Goal: Task Accomplishment & Management: Use online tool/utility

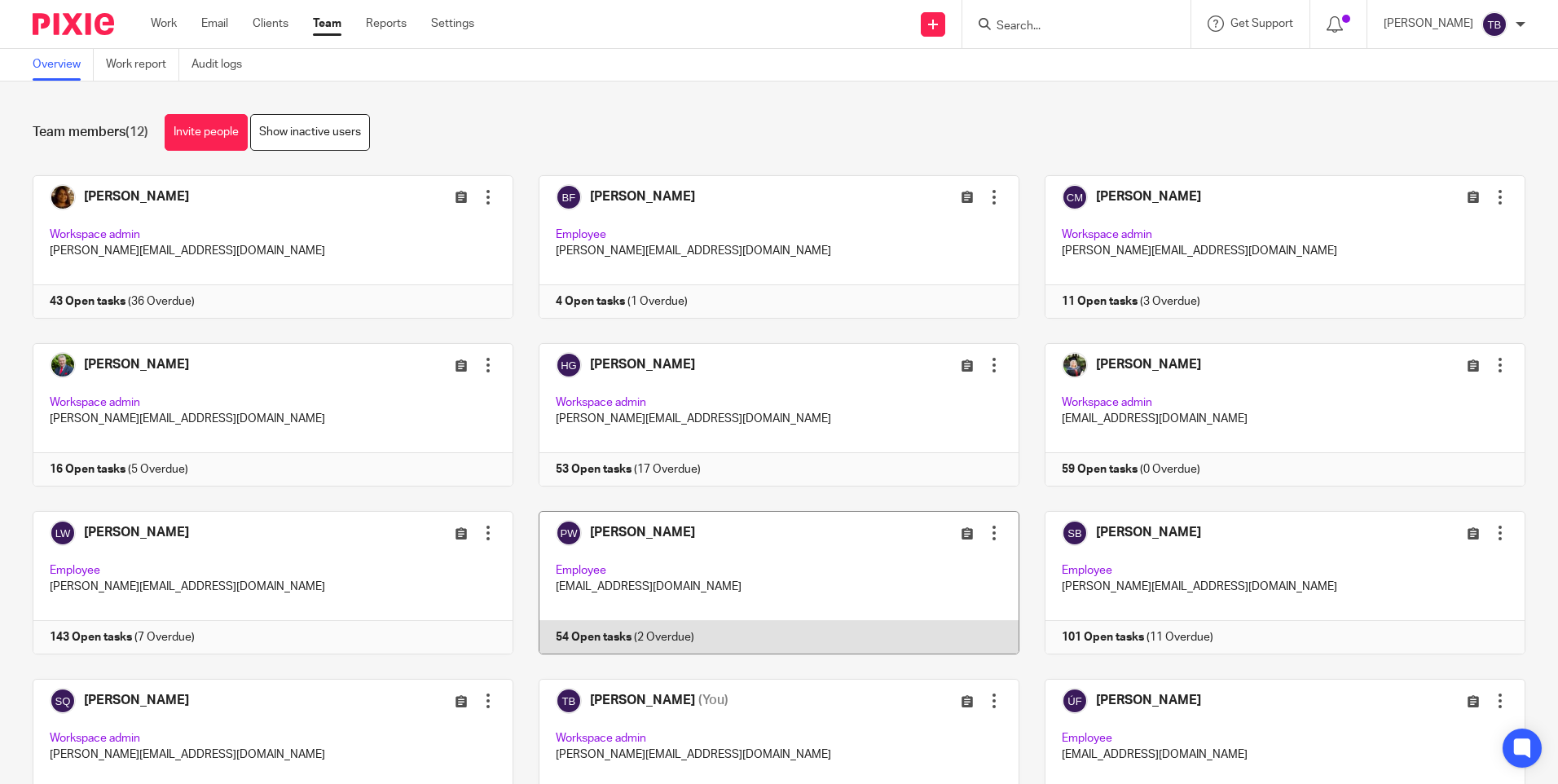
click at [731, 572] on link at bounding box center [766, 582] width 506 height 144
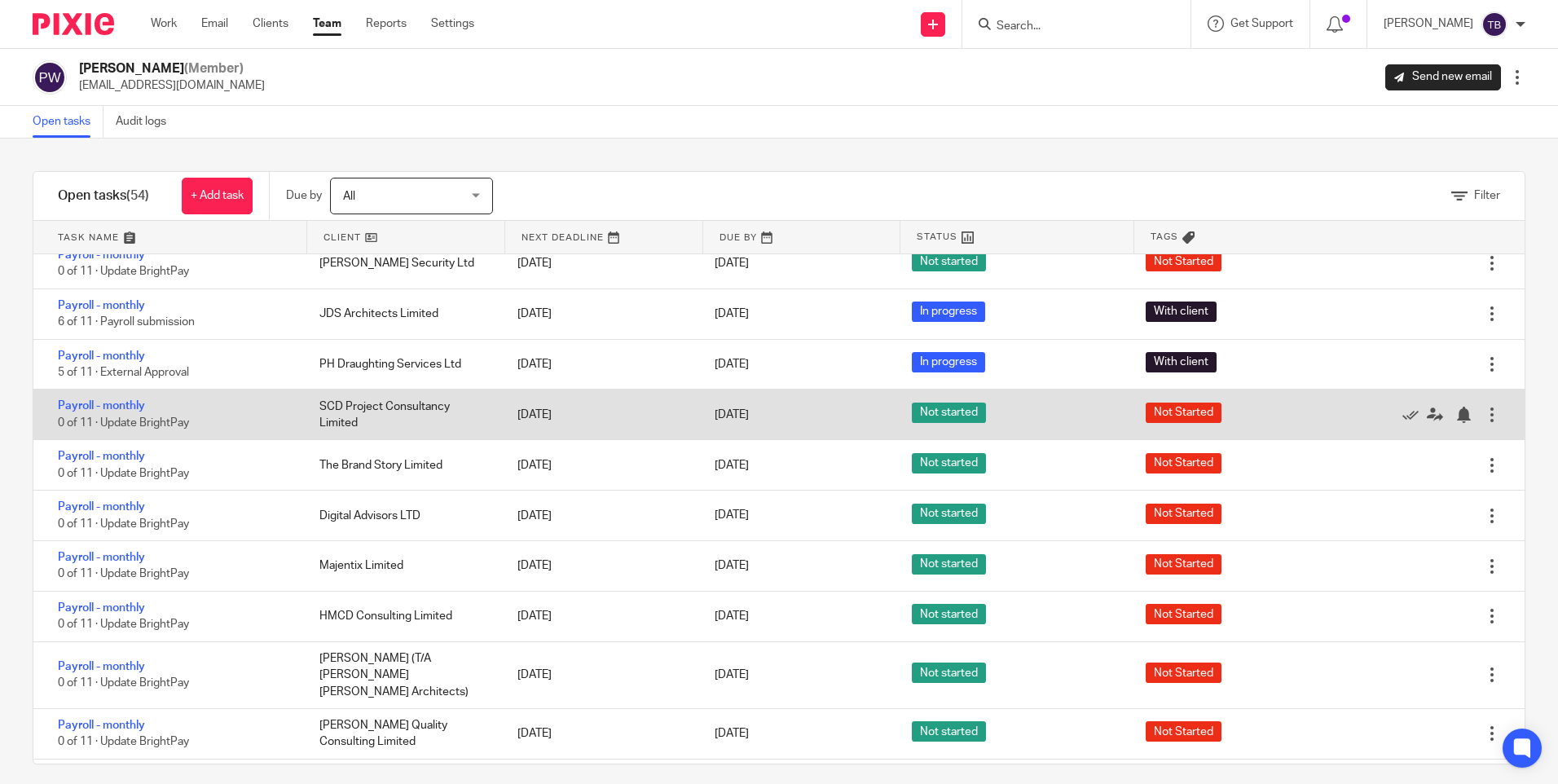
scroll to position [652, 0]
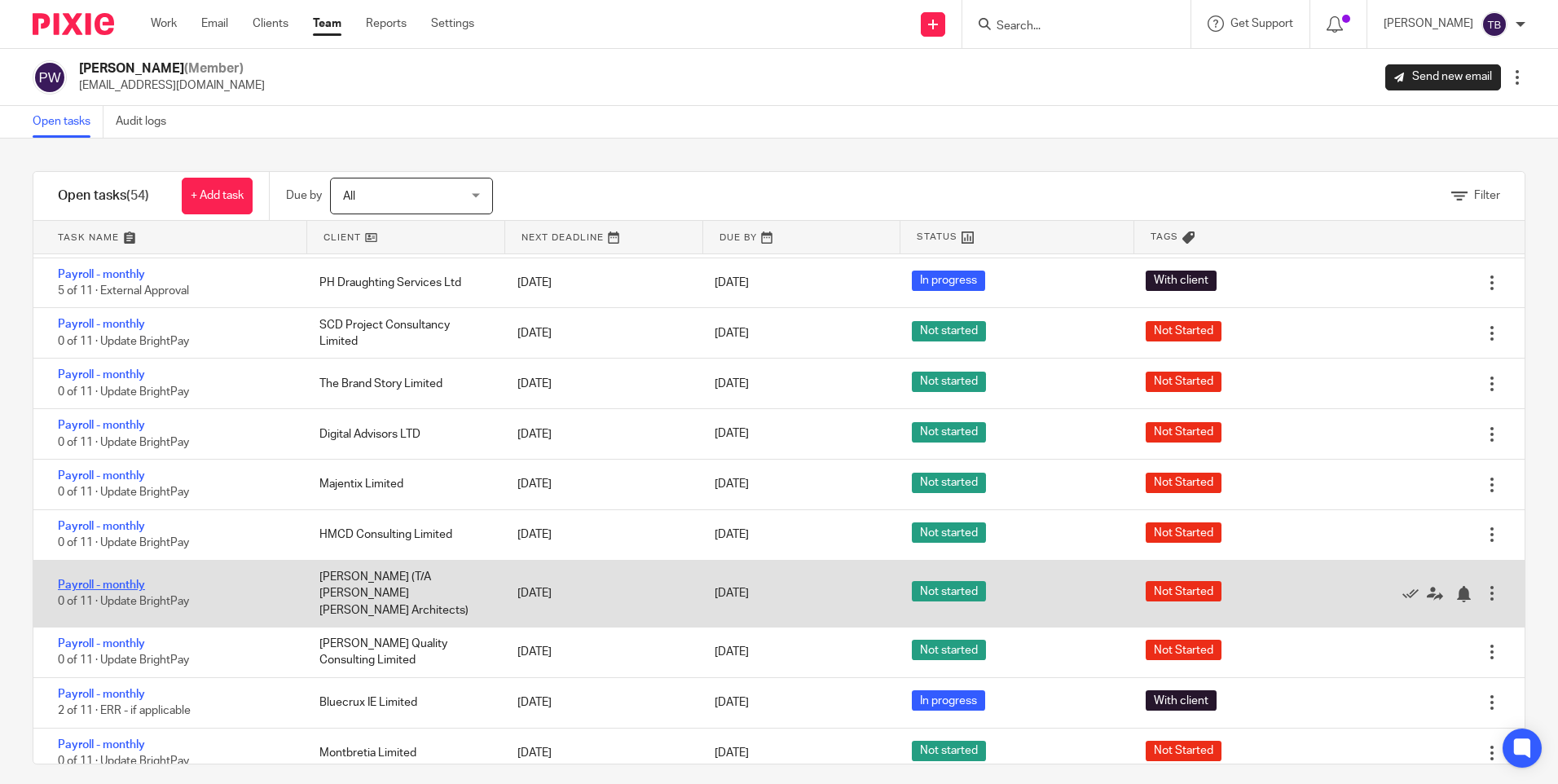
click at [114, 579] on link "Payroll - monthly" at bounding box center [101, 585] width 87 height 12
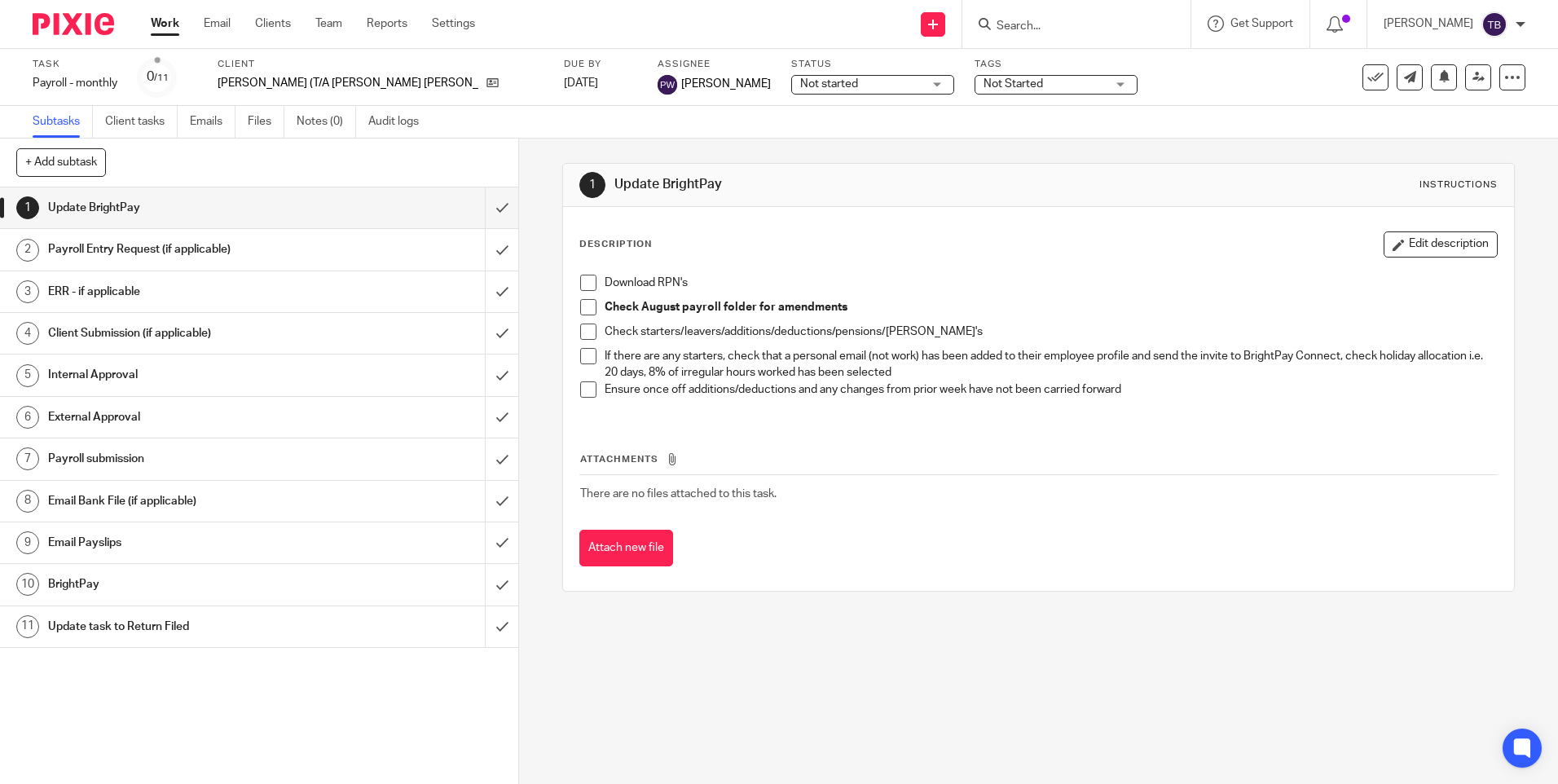
drag, startPoint x: 588, startPoint y: 284, endPoint x: 587, endPoint y: 300, distance: 16.0
click at [588, 284] on span at bounding box center [588, 283] width 17 height 17
click at [586, 312] on span at bounding box center [588, 307] width 17 height 17
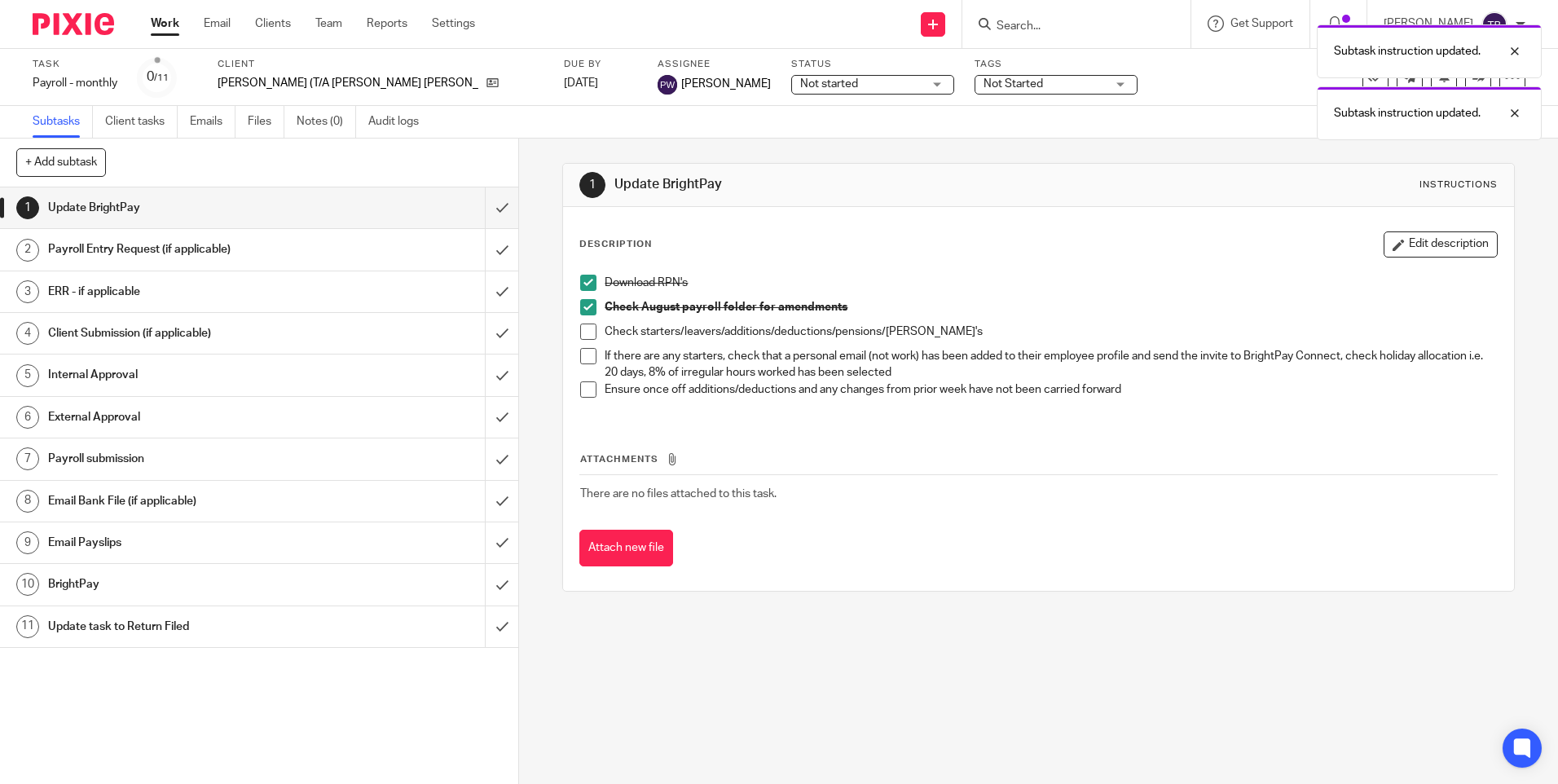
click at [581, 336] on span at bounding box center [588, 331] width 17 height 17
click at [584, 354] on span at bounding box center [588, 356] width 17 height 17
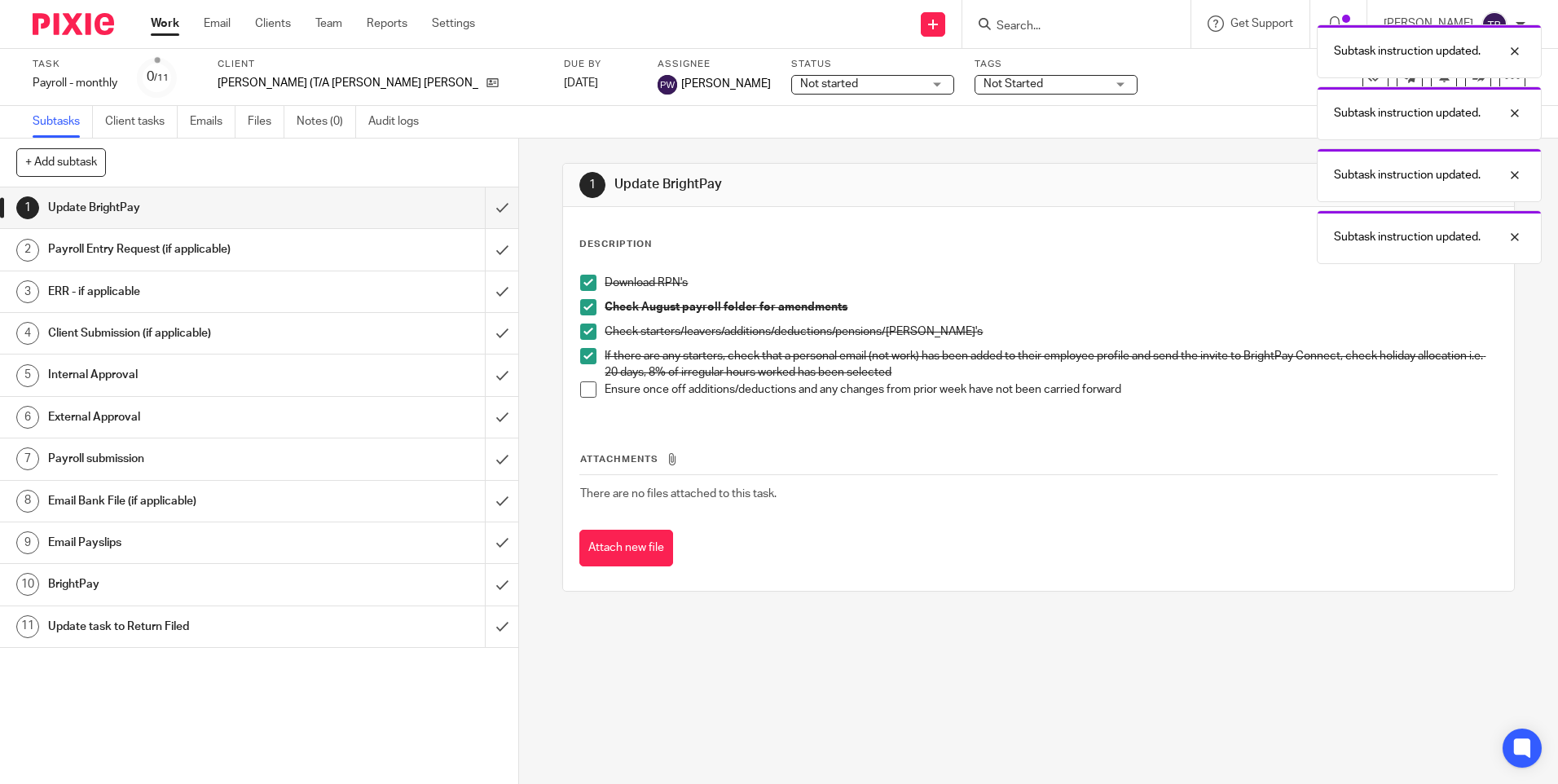
click at [580, 391] on span at bounding box center [588, 390] width 17 height 17
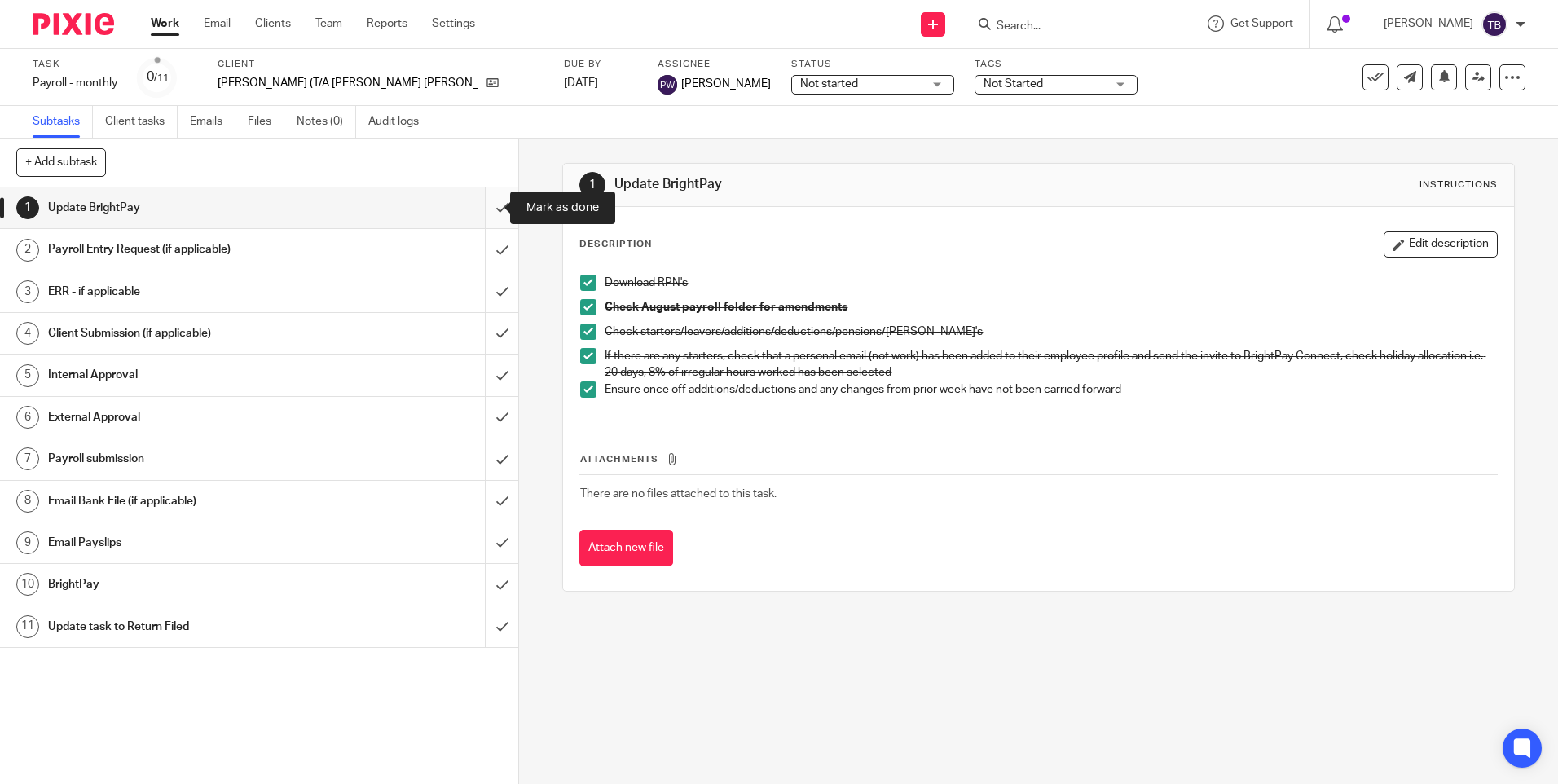
click at [489, 206] on input "submit" at bounding box center [259, 208] width 519 height 41
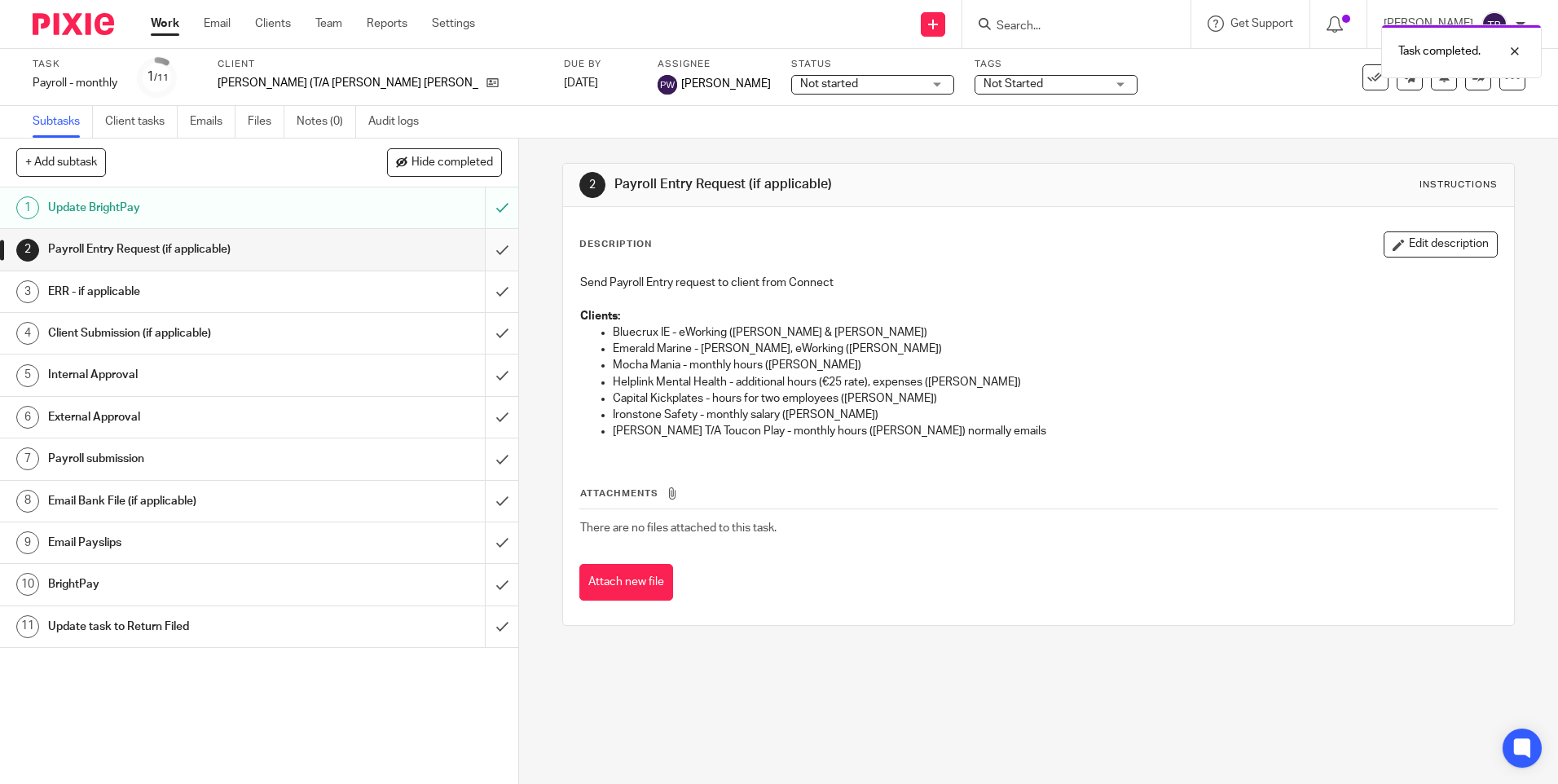
click at [491, 252] on input "submit" at bounding box center [259, 249] width 519 height 41
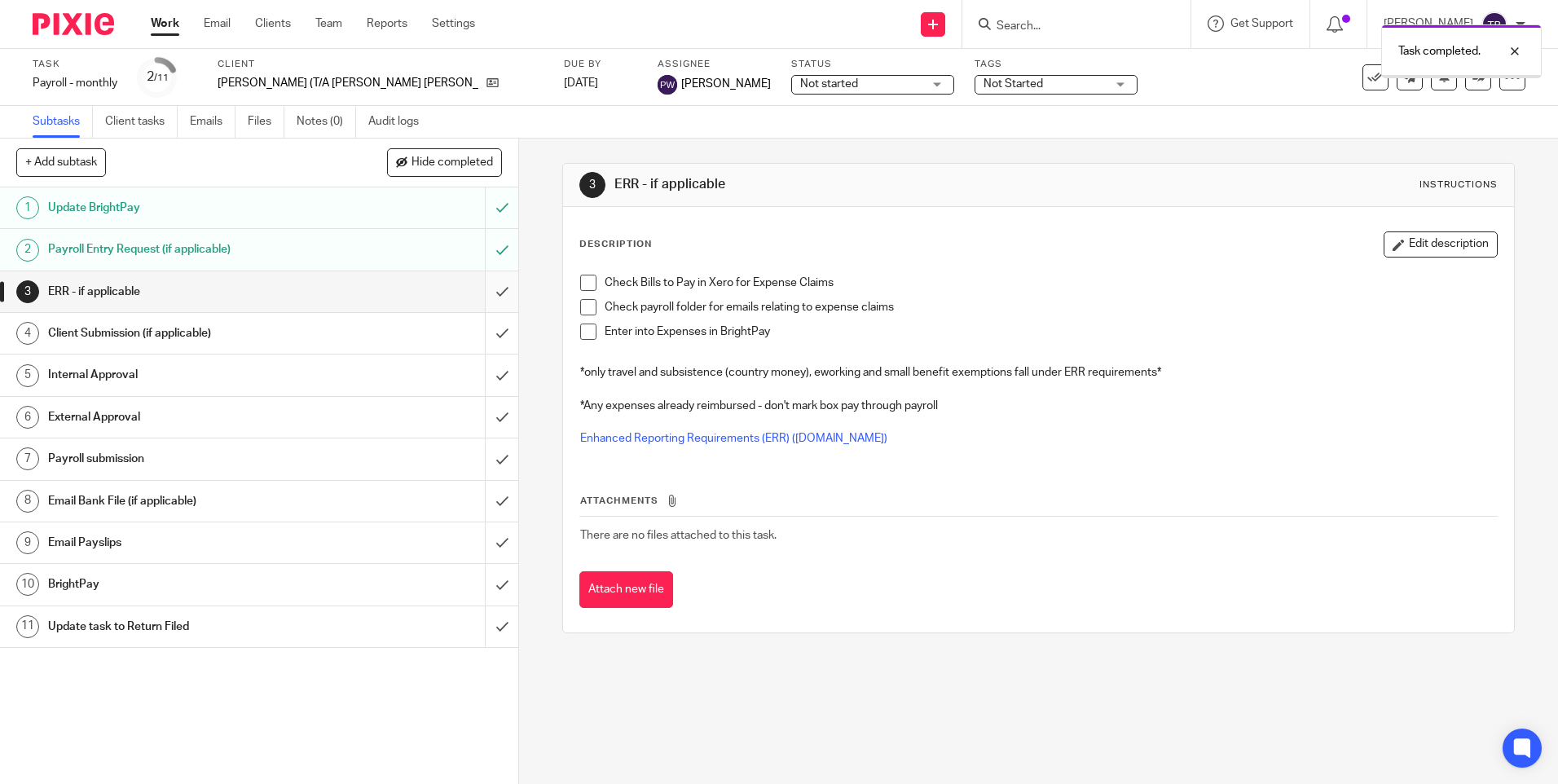
click at [485, 287] on input "submit" at bounding box center [259, 292] width 519 height 41
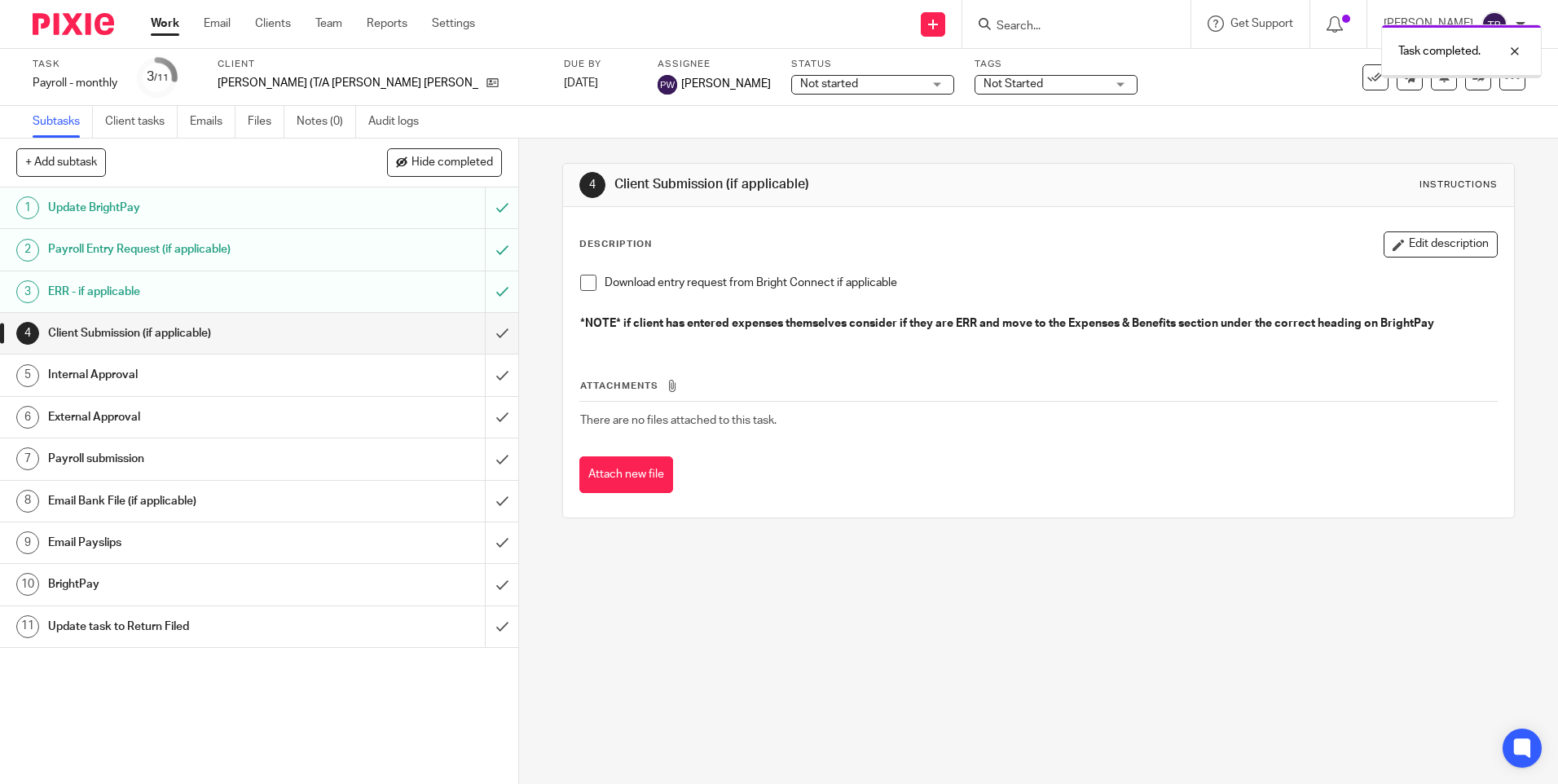
click at [486, 343] on input "submit" at bounding box center [259, 333] width 519 height 41
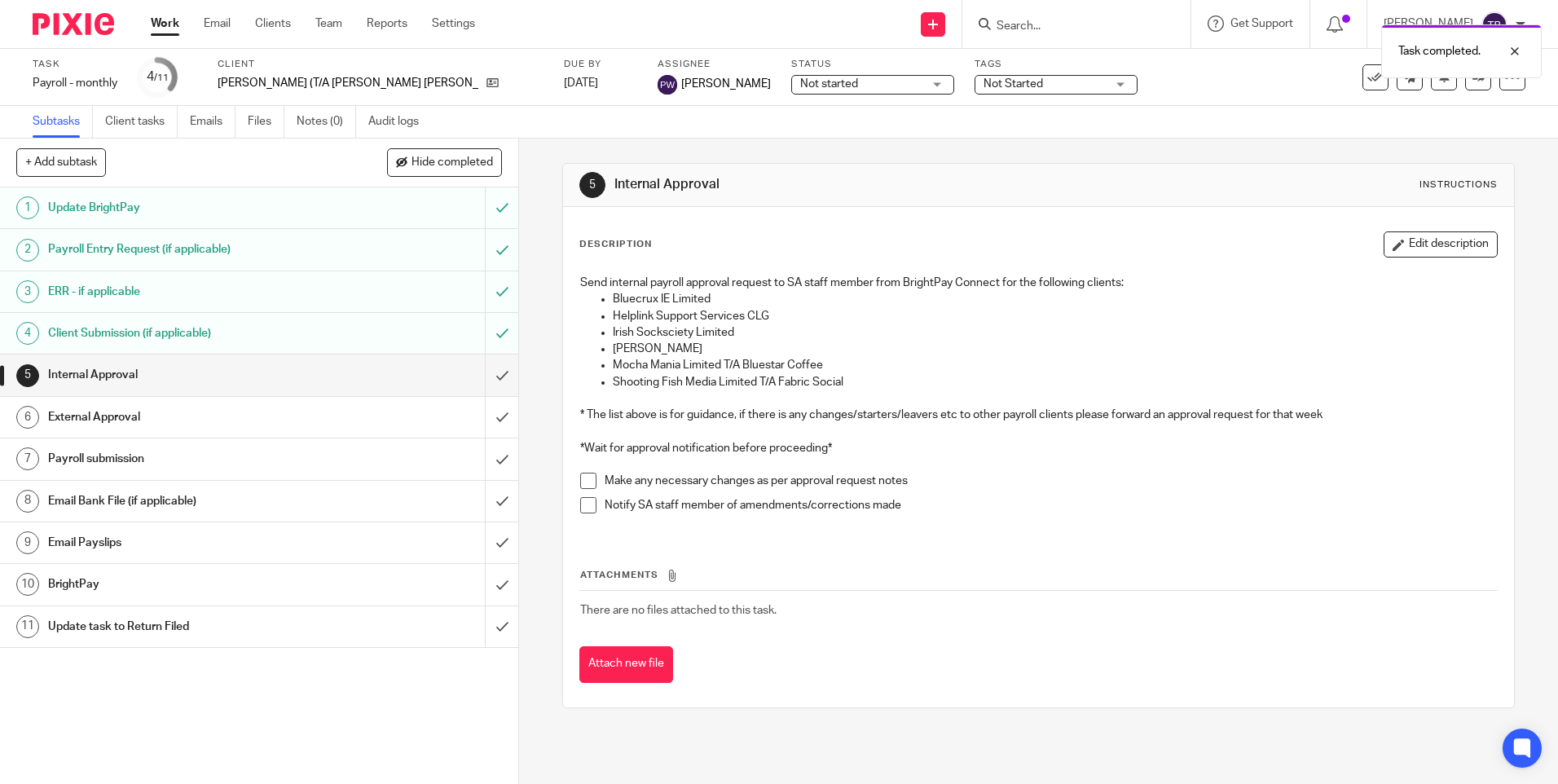
click at [483, 379] on input "submit" at bounding box center [259, 375] width 519 height 41
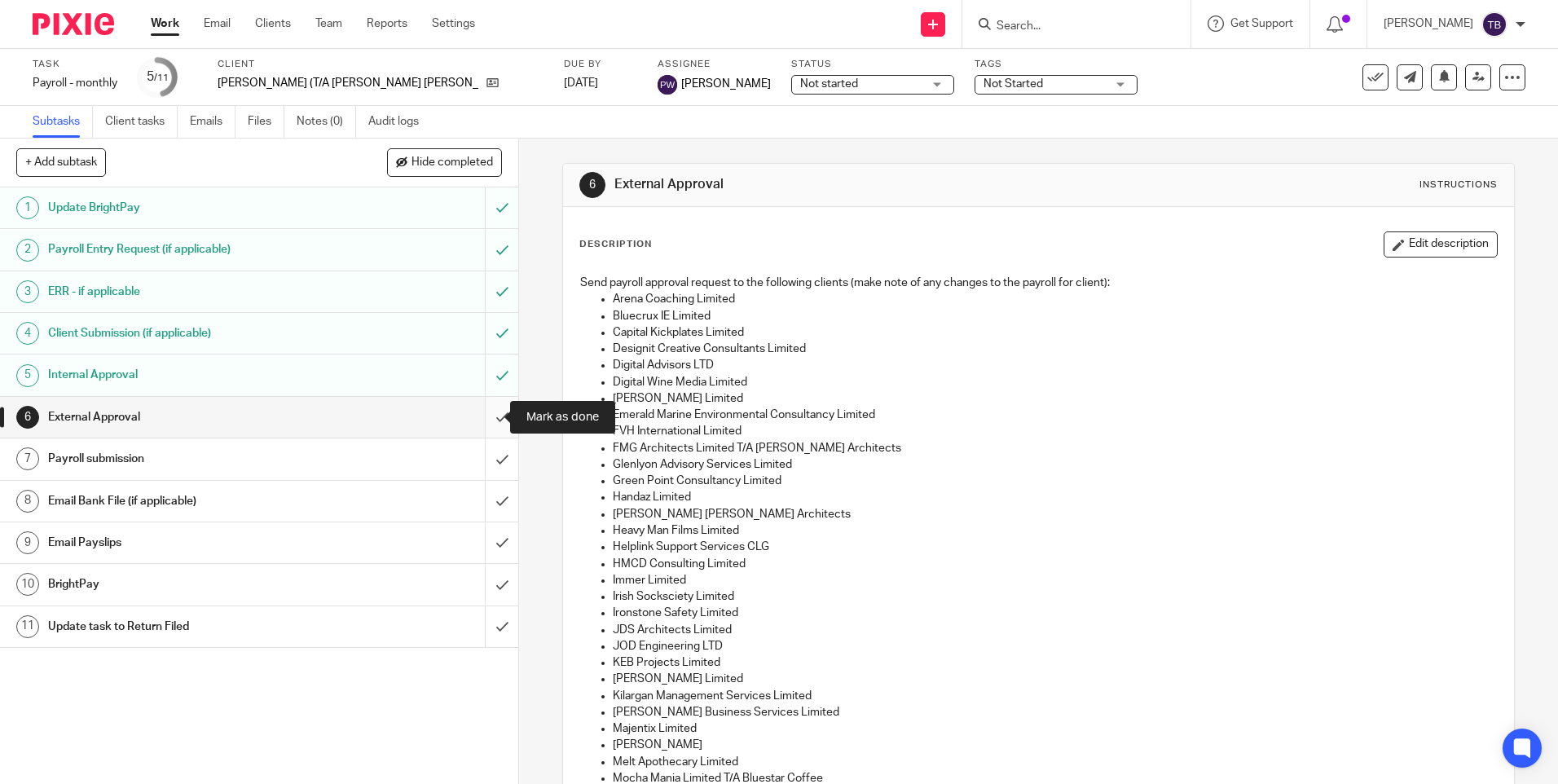
click at [487, 417] on input "submit" at bounding box center [259, 417] width 519 height 41
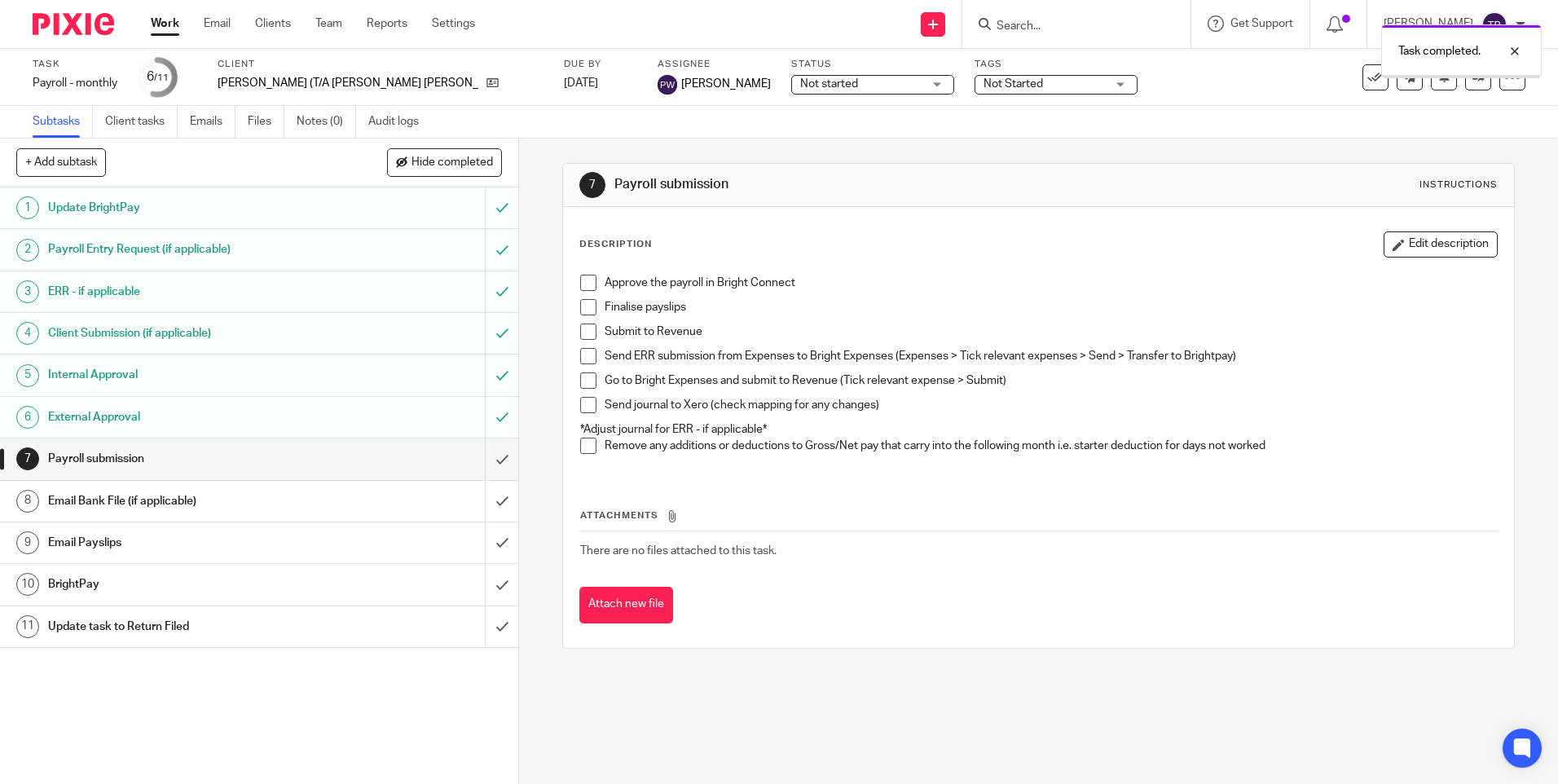
click at [404, 507] on div "Email Bank File (if applicable)" at bounding box center [258, 501] width 421 height 24
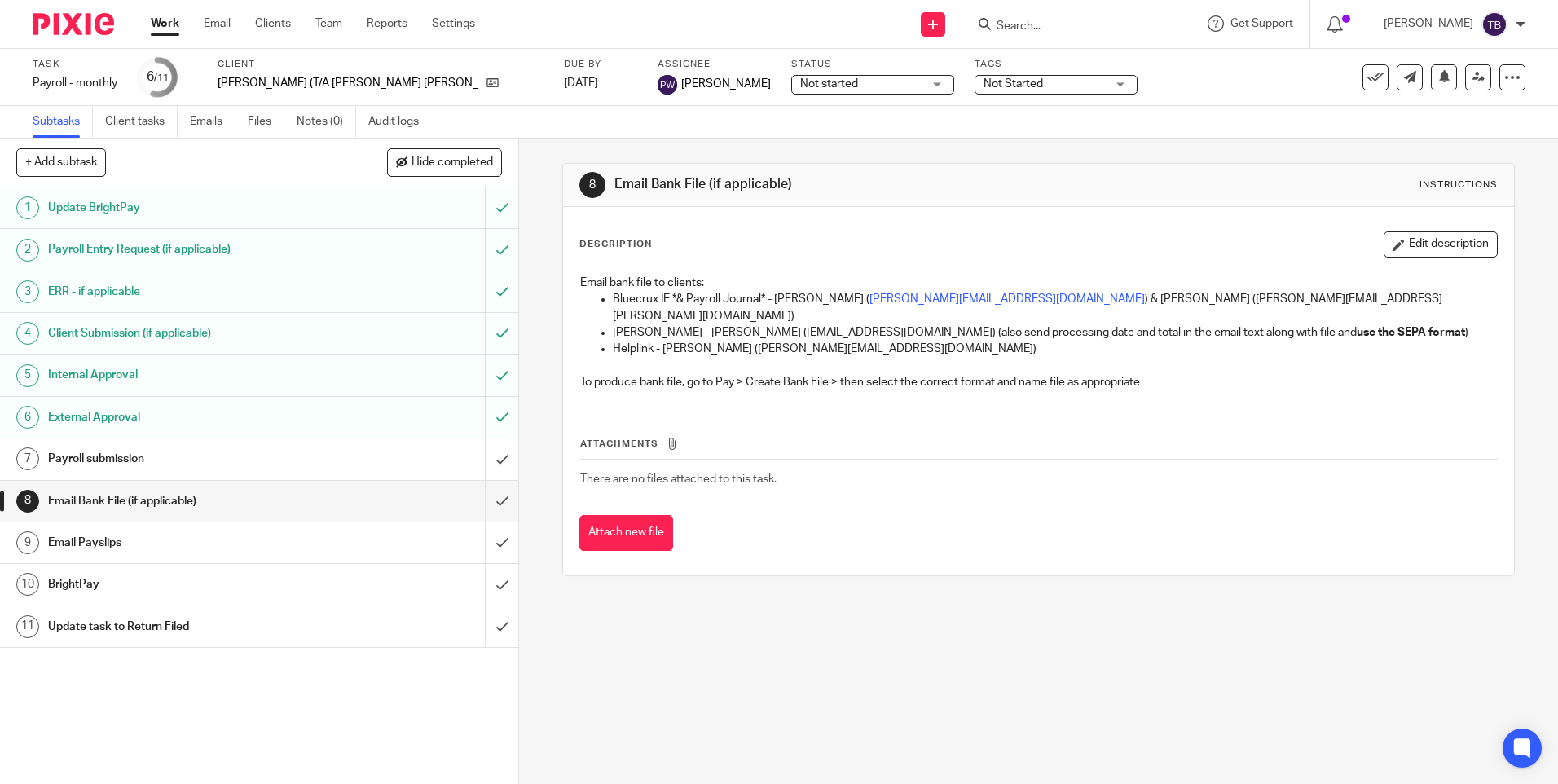
click at [404, 543] on div "Email Payslips" at bounding box center [258, 542] width 421 height 24
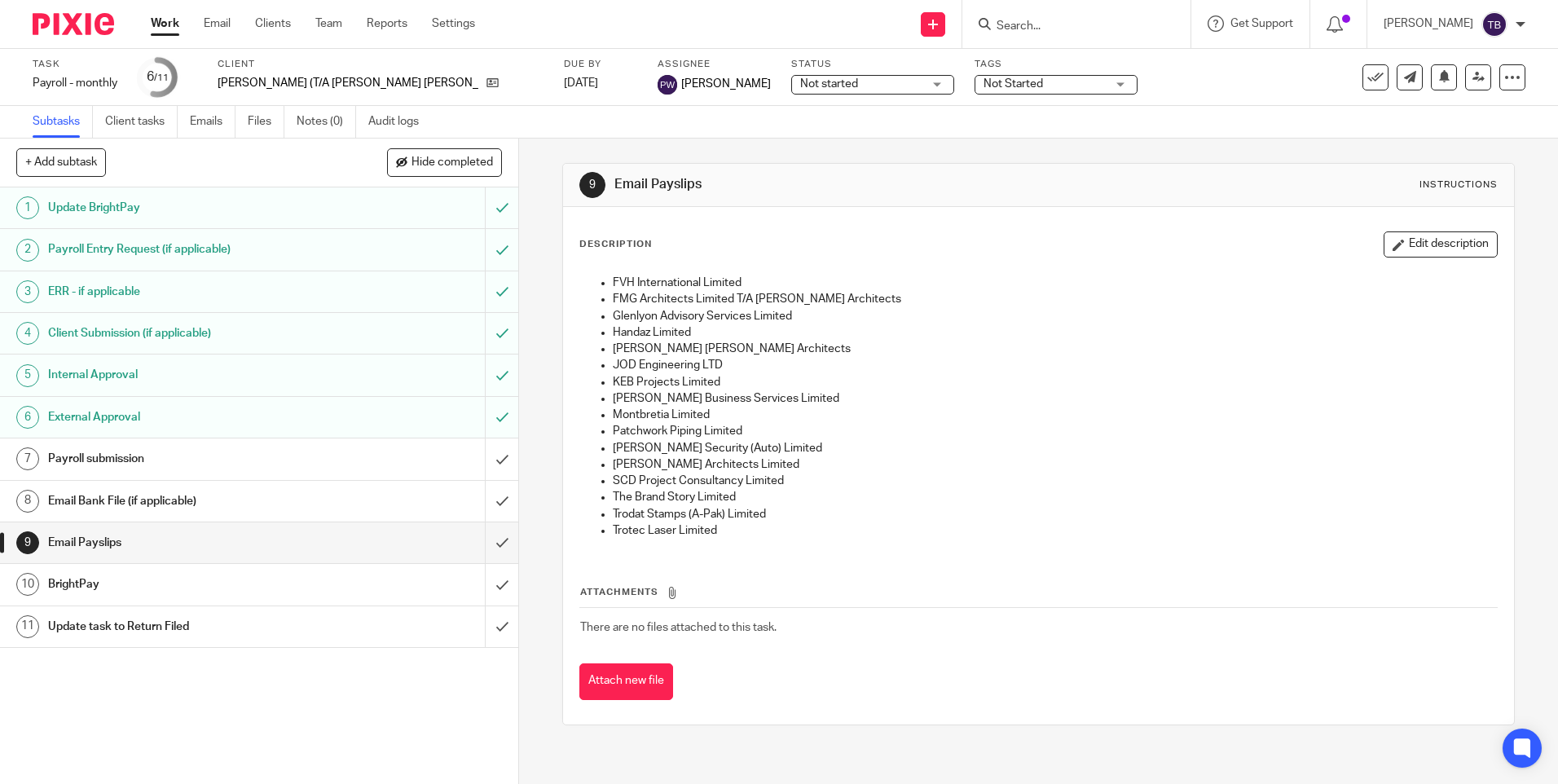
click at [199, 450] on h1 "Payroll submission" at bounding box center [188, 458] width 280 height 24
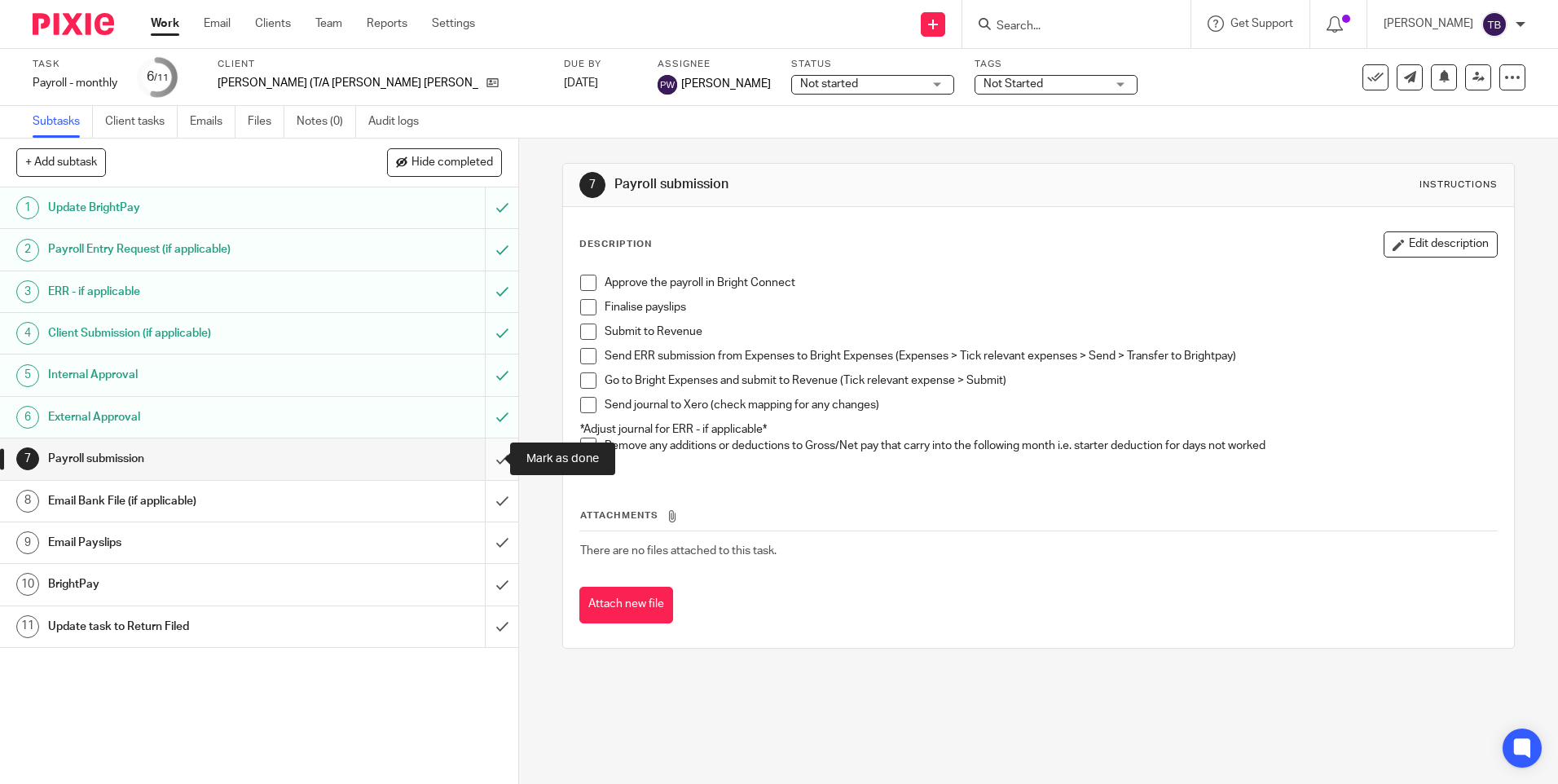
click at [491, 453] on input "submit" at bounding box center [259, 458] width 519 height 41
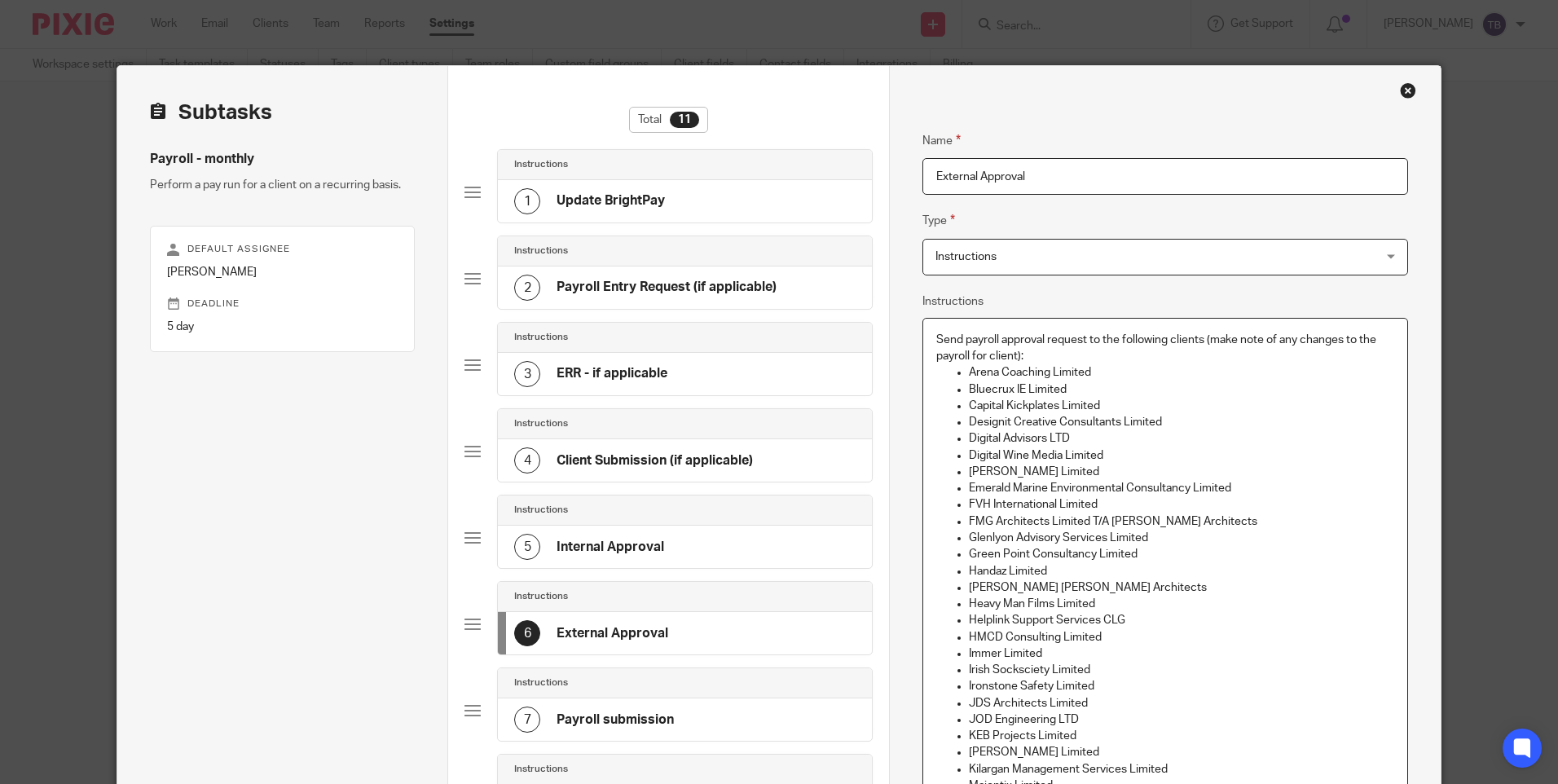
scroll to position [81, 0]
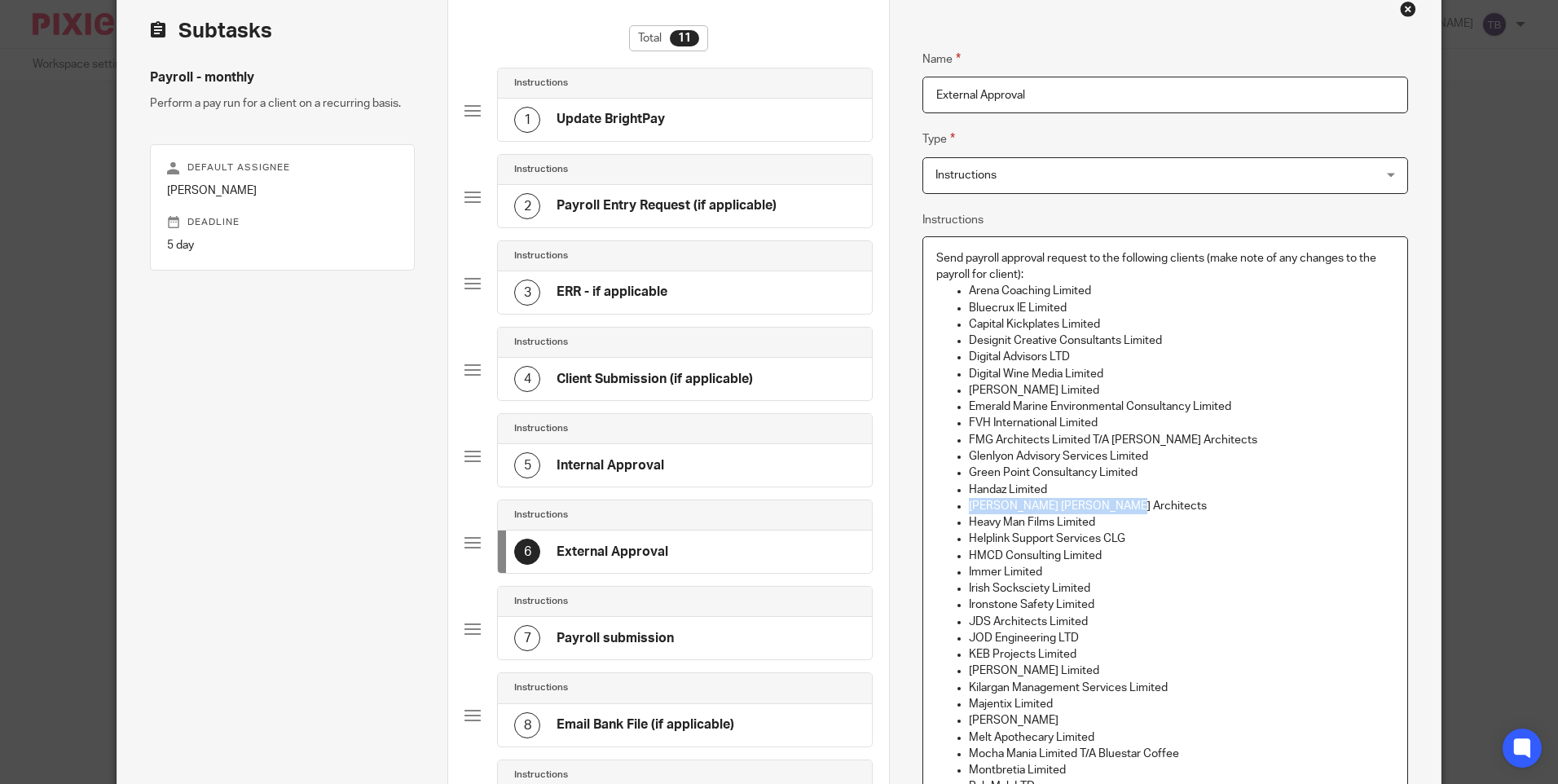
drag, startPoint x: 1118, startPoint y: 502, endPoint x: 952, endPoint y: 506, distance: 166.0
click at [969, 506] on li "Hassett Ducatez Architects" at bounding box center [1181, 506] width 425 height 17
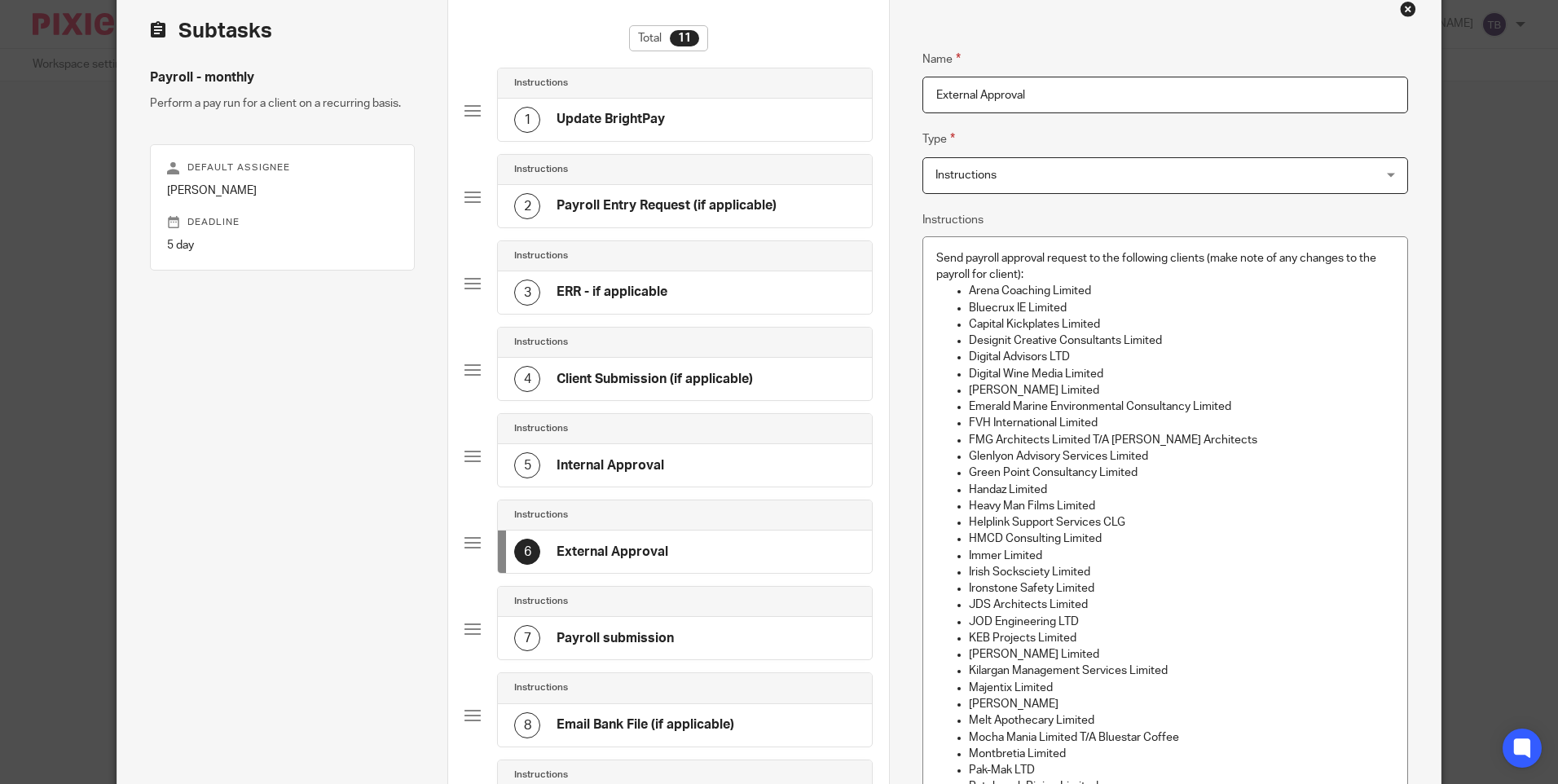
scroll to position [326, 0]
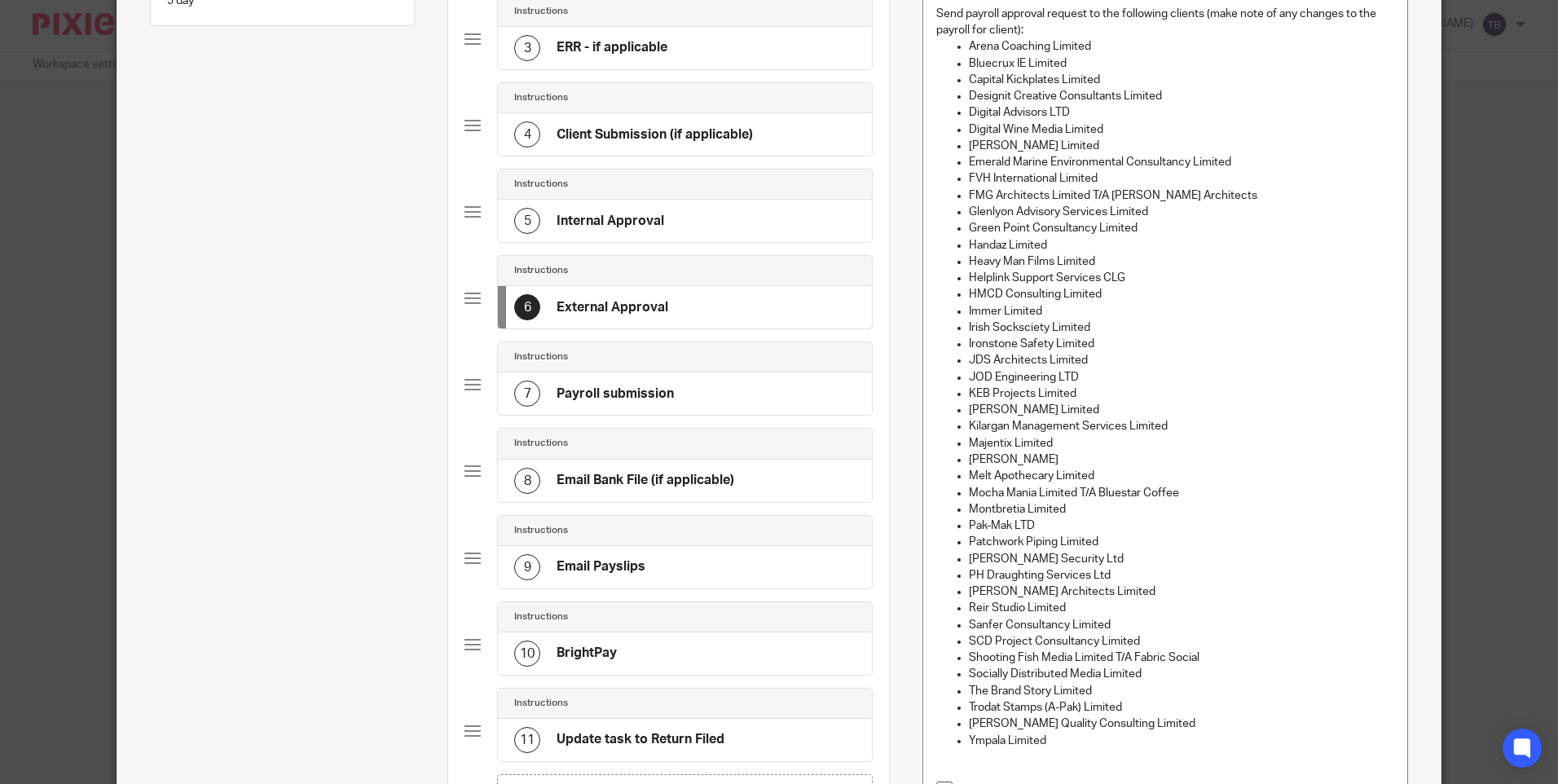
click at [671, 560] on div "9 Email Payslips" at bounding box center [685, 566] width 374 height 42
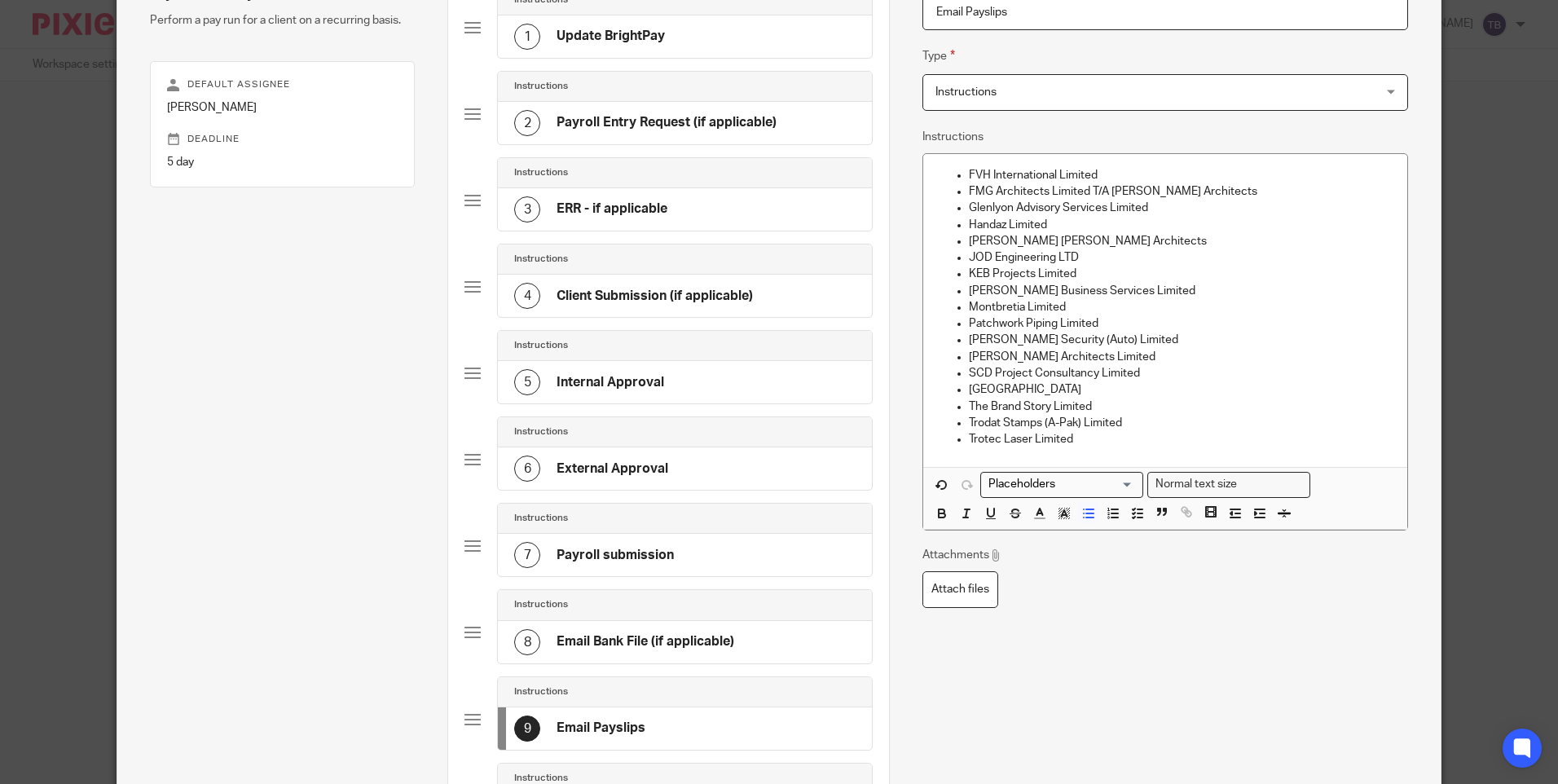
scroll to position [407, 0]
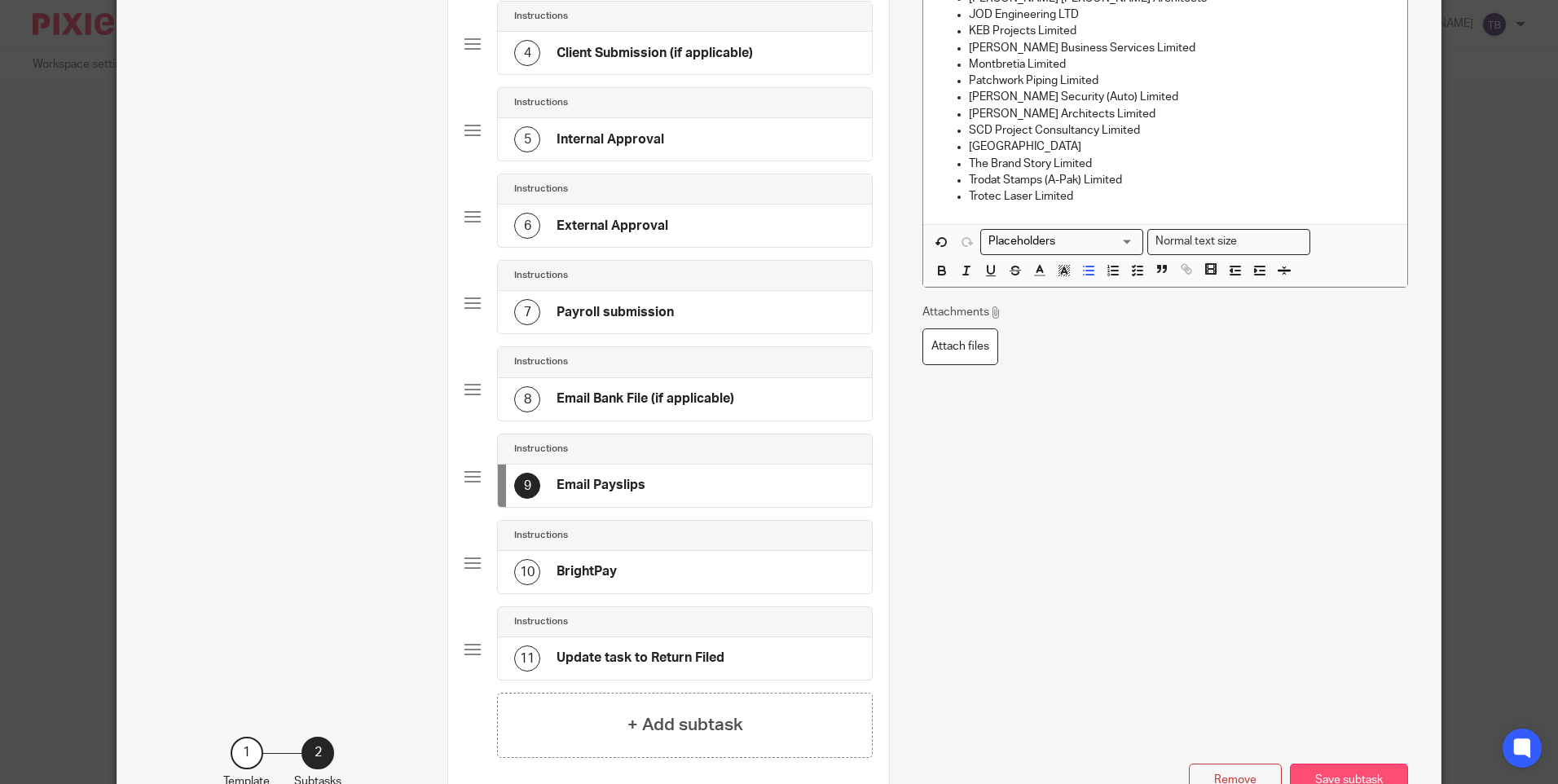
click at [1336, 768] on button "Save subtask" at bounding box center [1349, 781] width 118 height 35
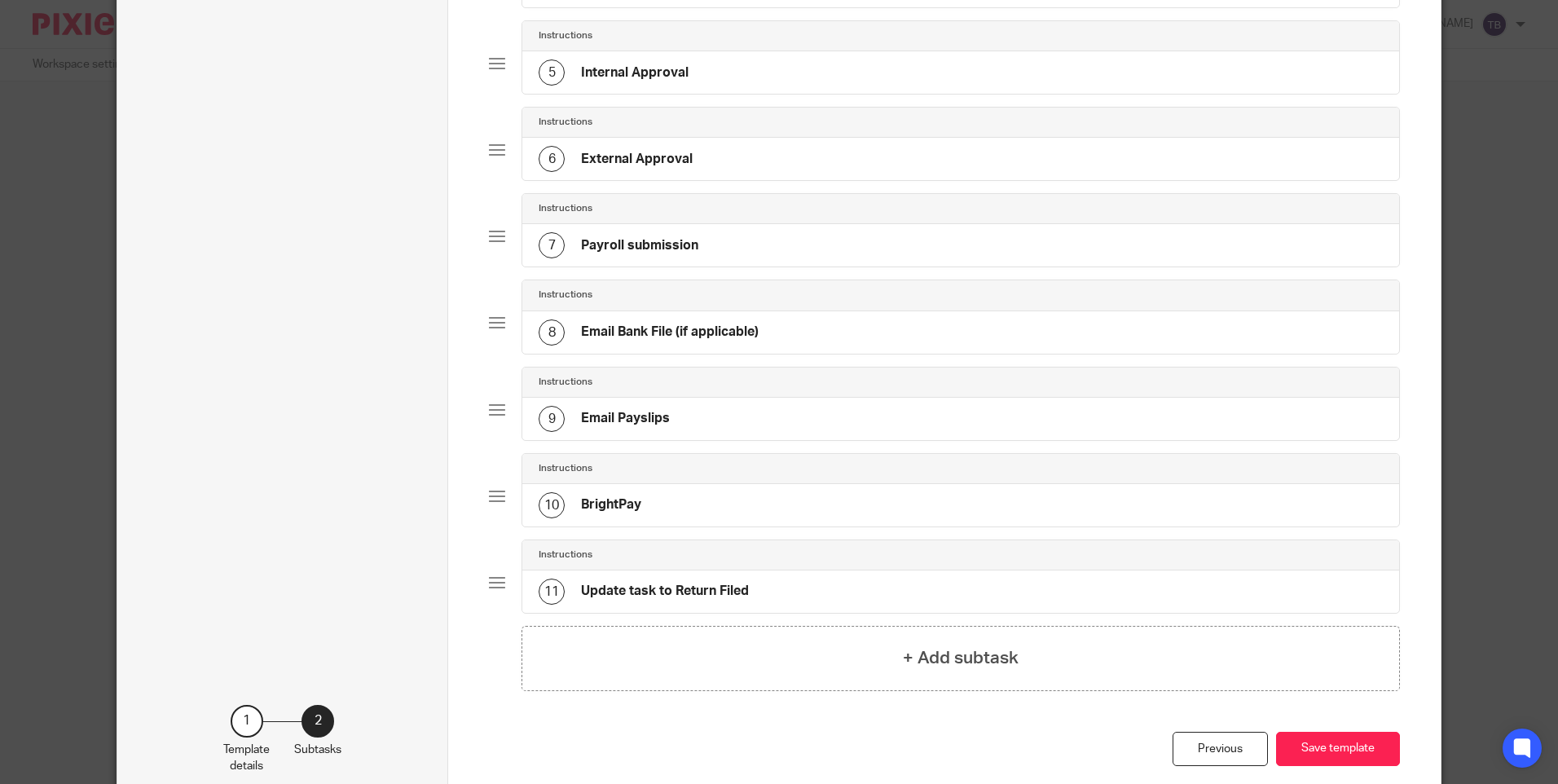
scroll to position [563, 0]
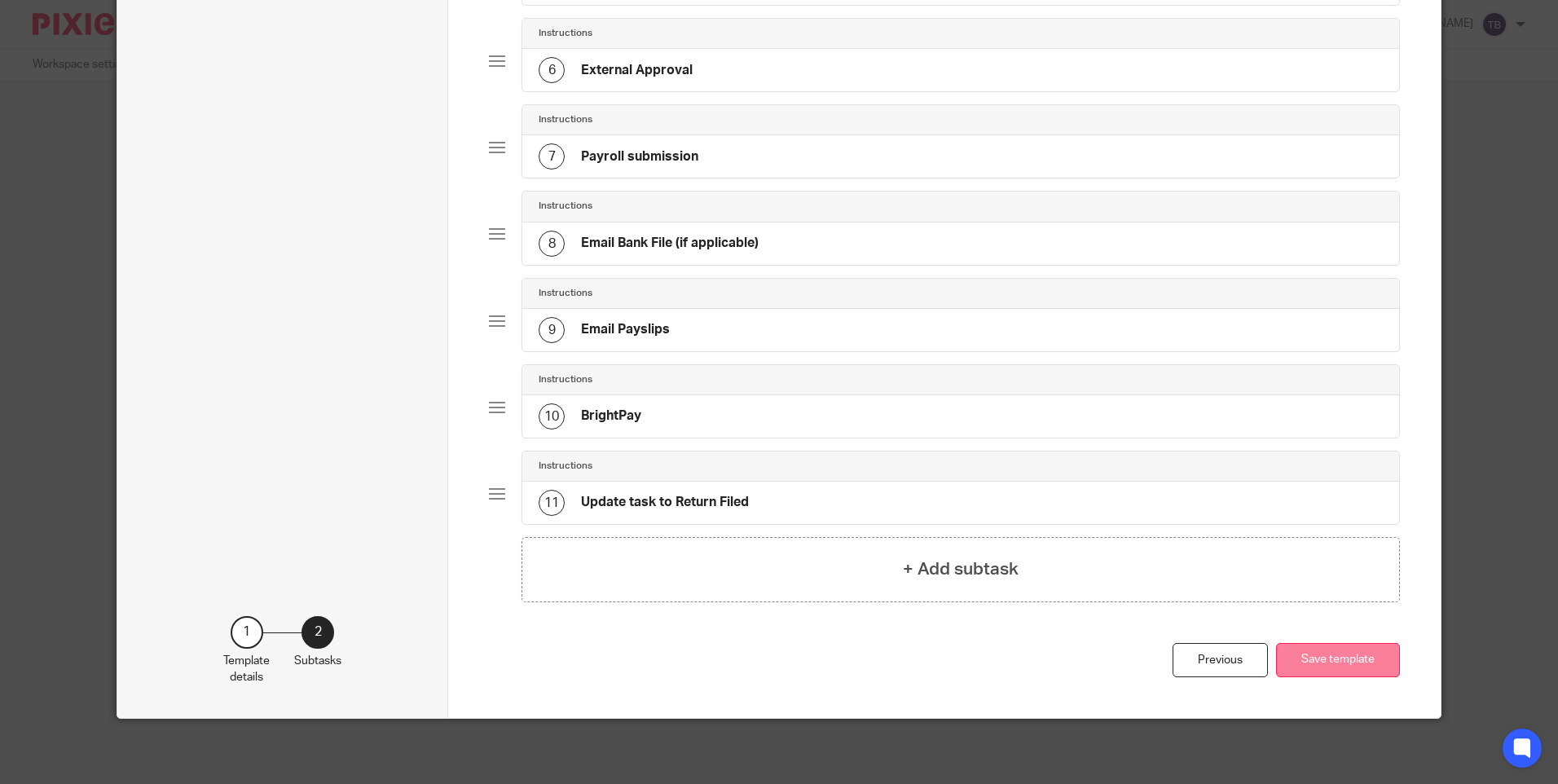
click at [1321, 664] on button "Save template" at bounding box center [1338, 660] width 124 height 35
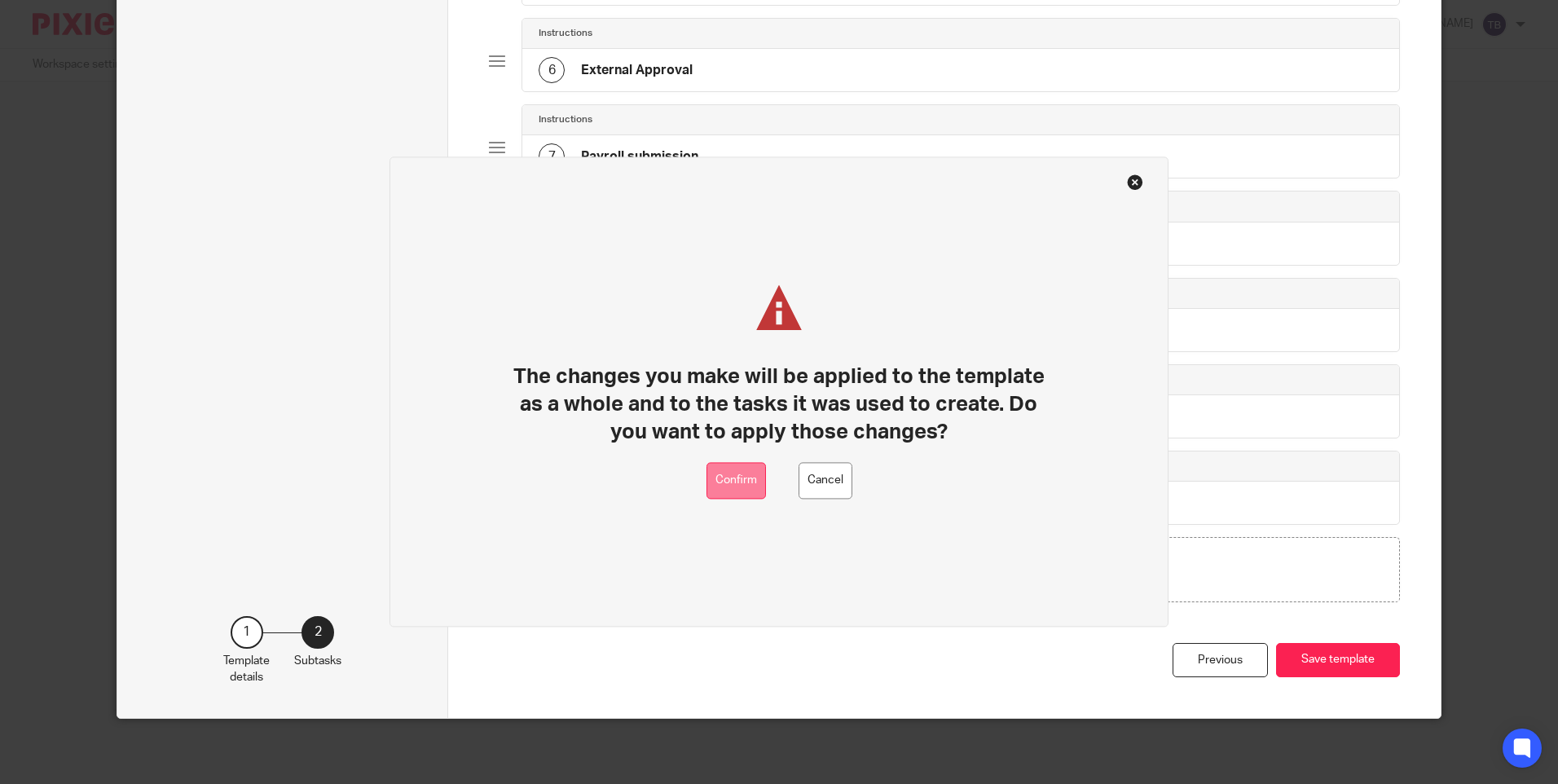
click at [750, 478] on button "Confirm" at bounding box center [736, 481] width 60 height 37
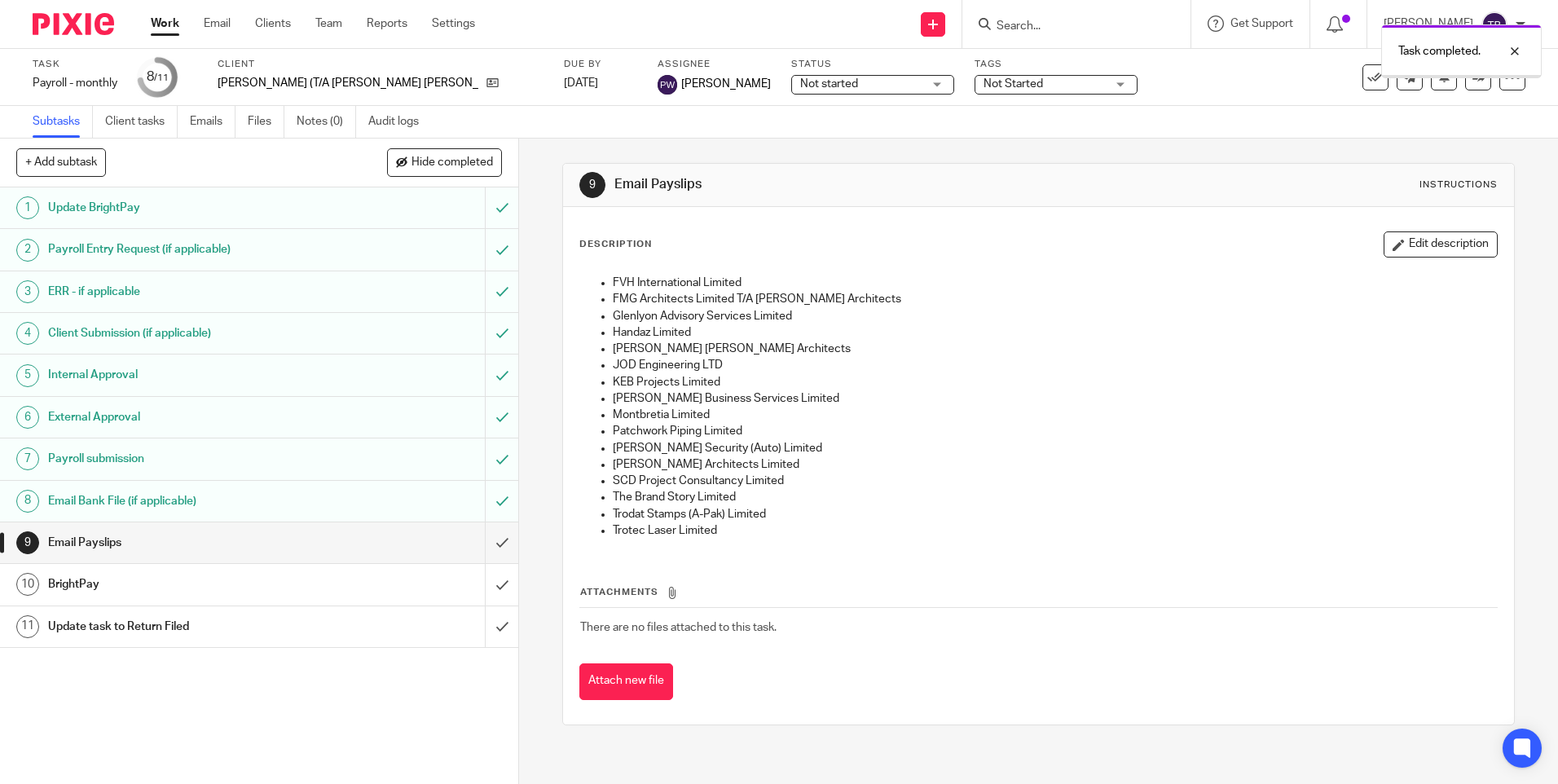
click at [490, 544] on input "submit" at bounding box center [259, 542] width 519 height 41
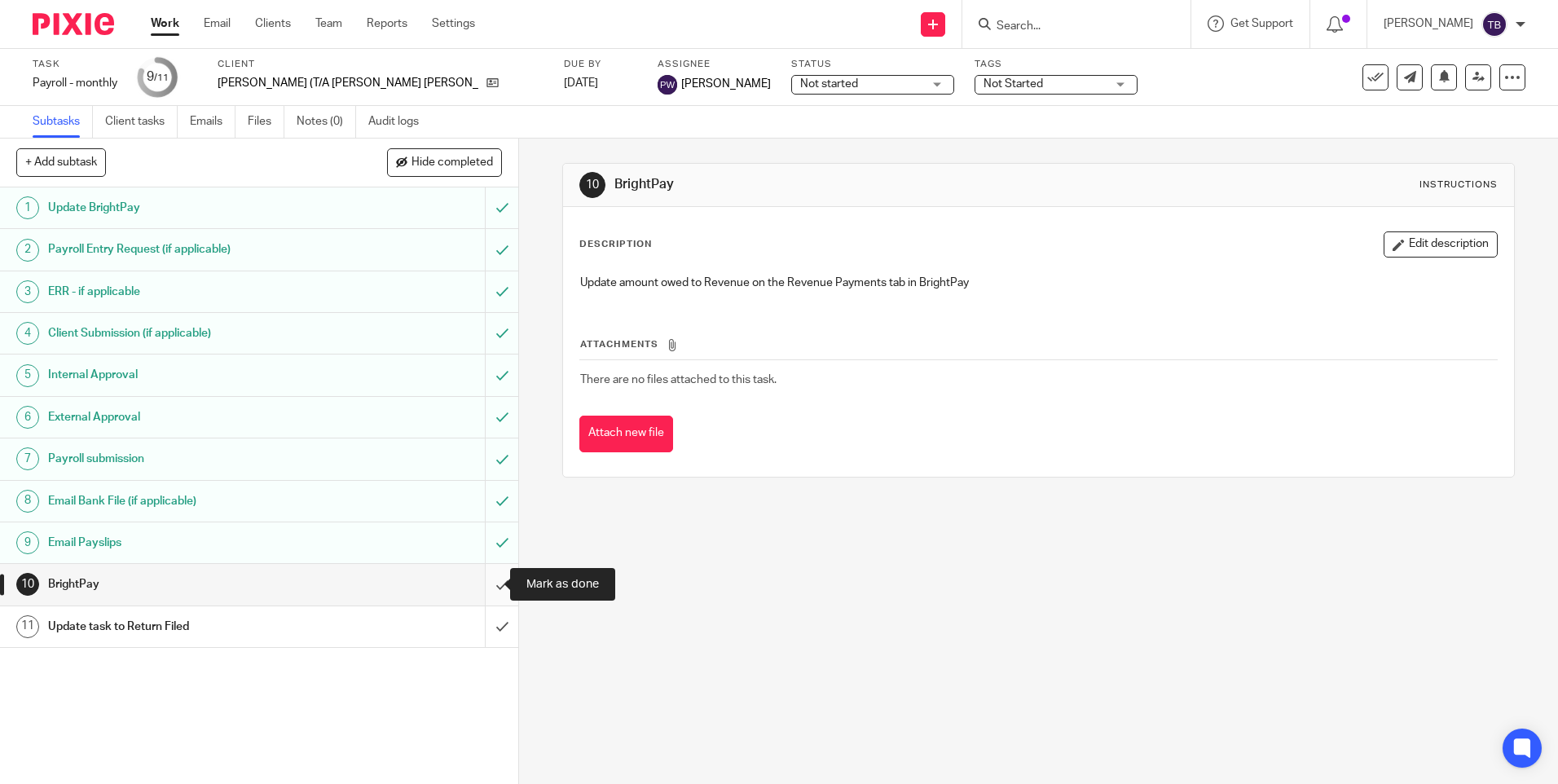
click at [491, 580] on input "submit" at bounding box center [259, 584] width 519 height 41
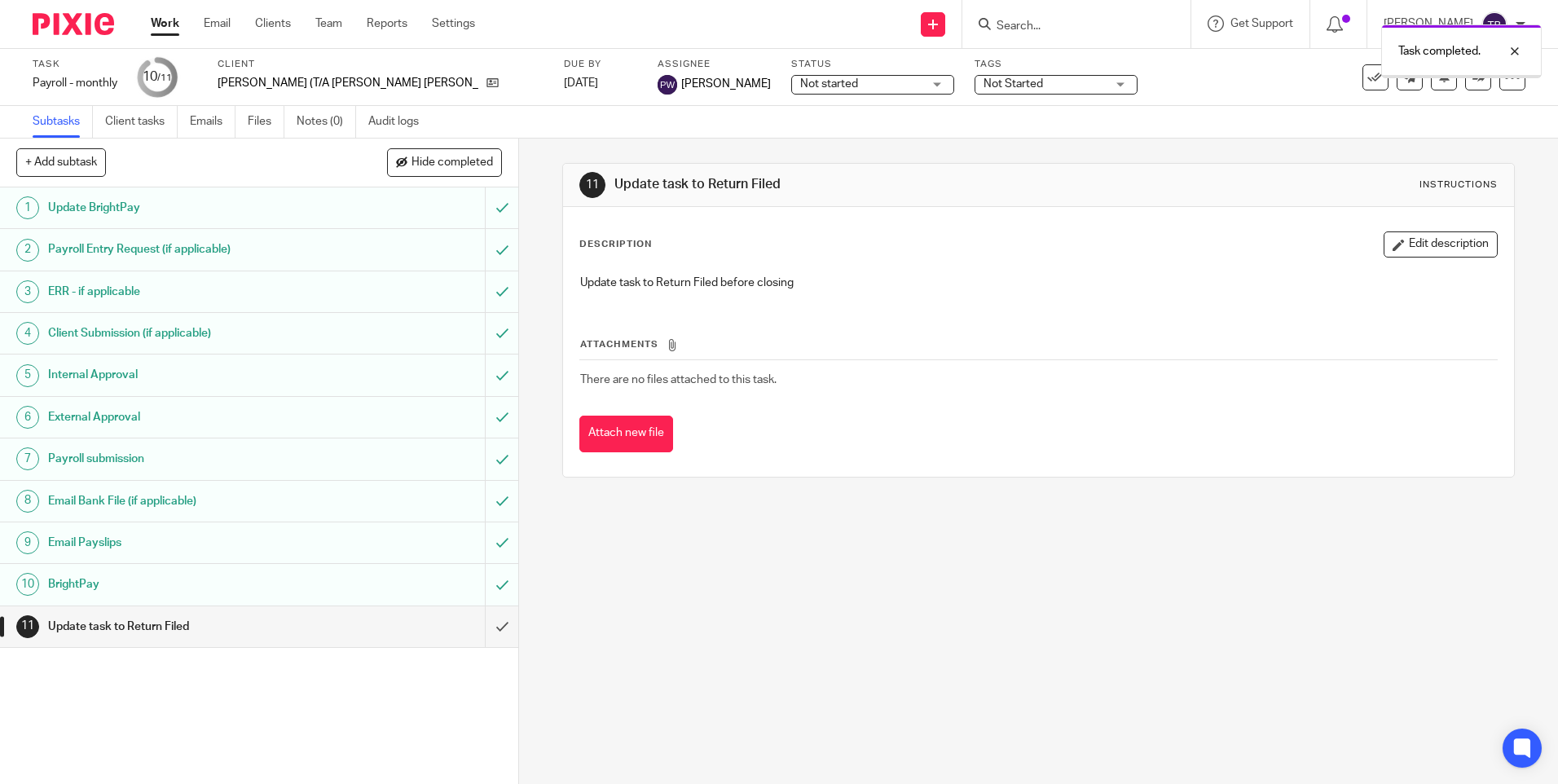
click at [484, 626] on input "submit" at bounding box center [259, 626] width 519 height 41
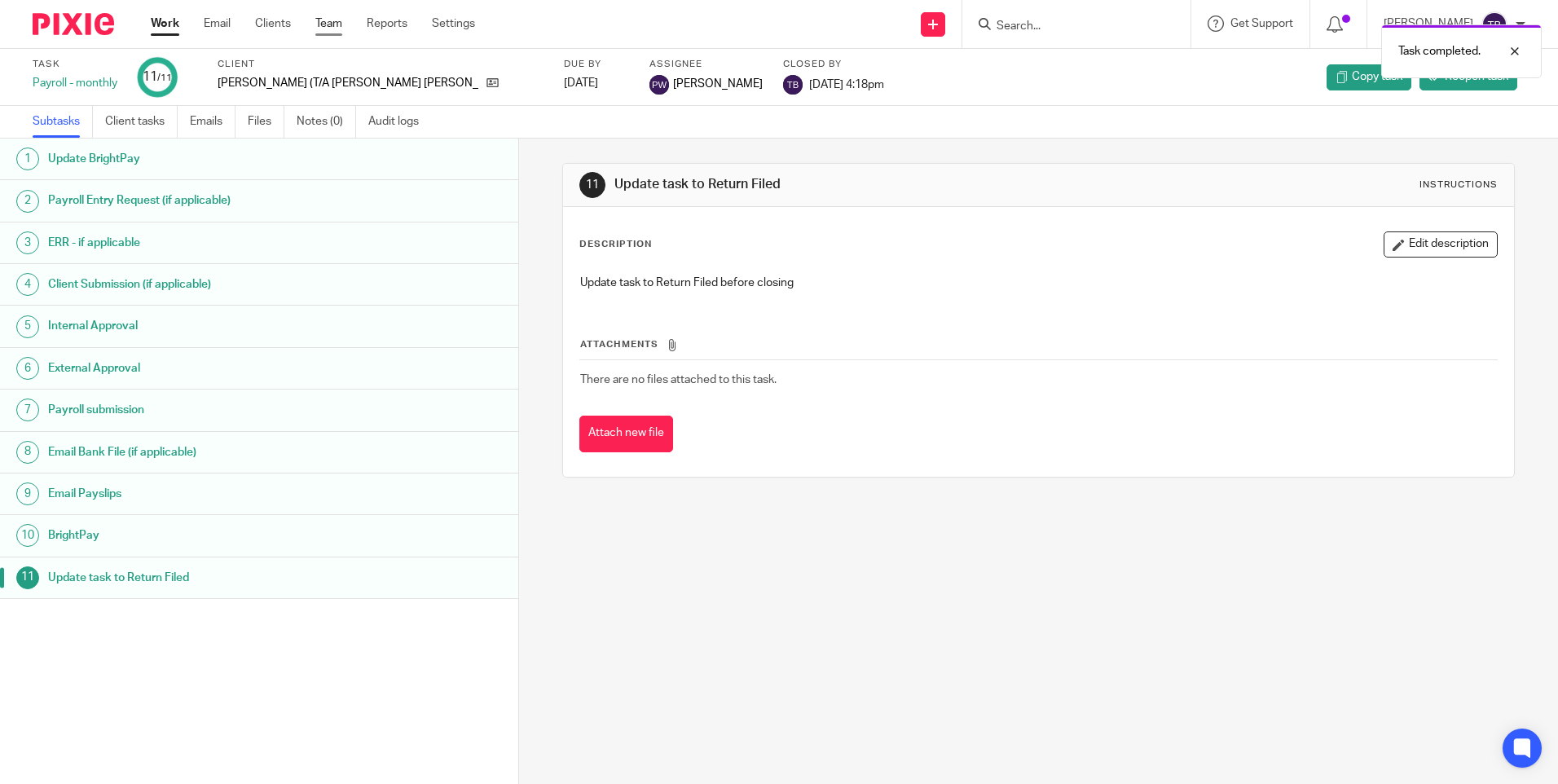
click at [318, 20] on link "Team" at bounding box center [329, 24] width 27 height 17
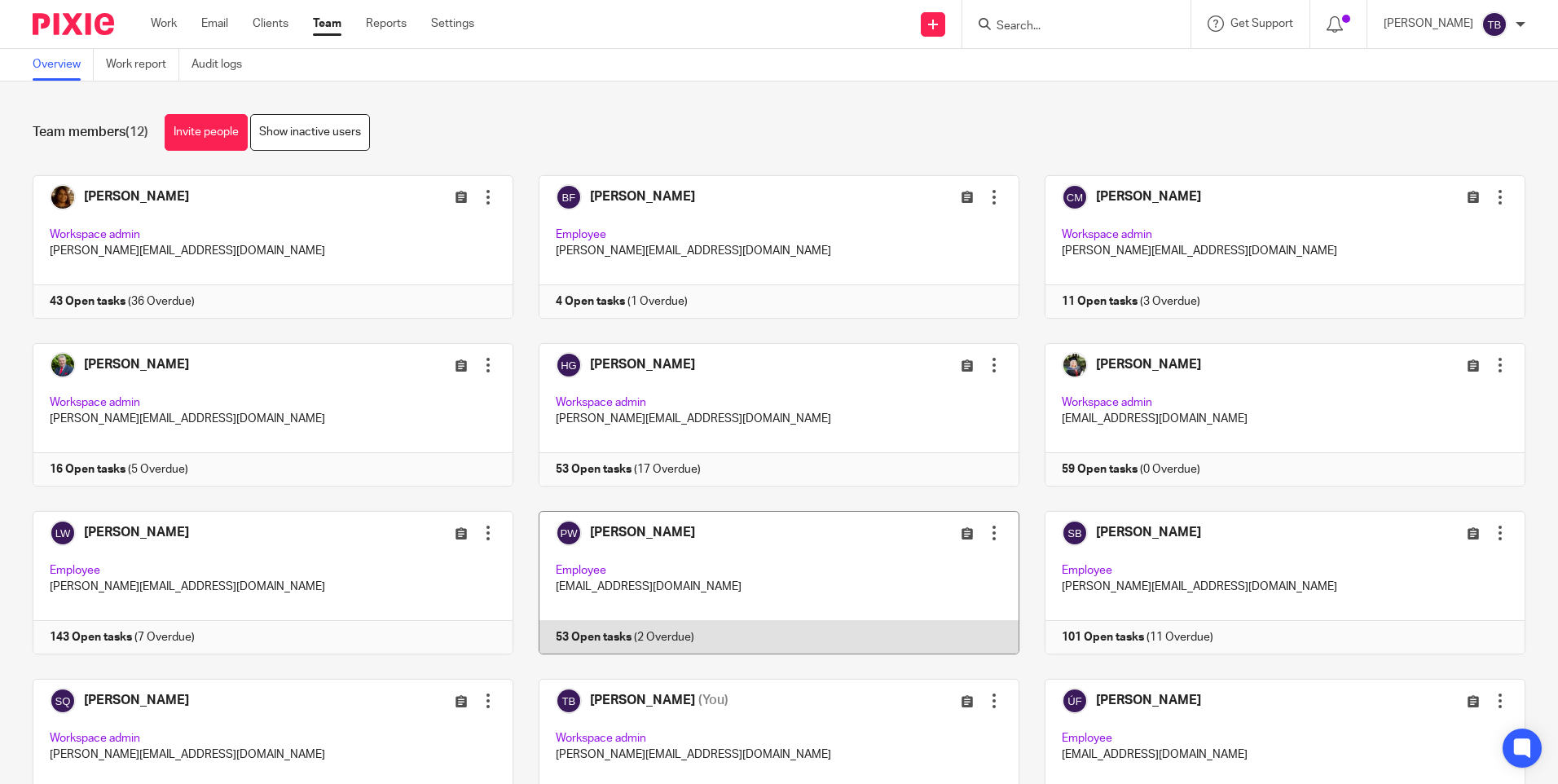
click at [722, 539] on link at bounding box center [766, 582] width 506 height 144
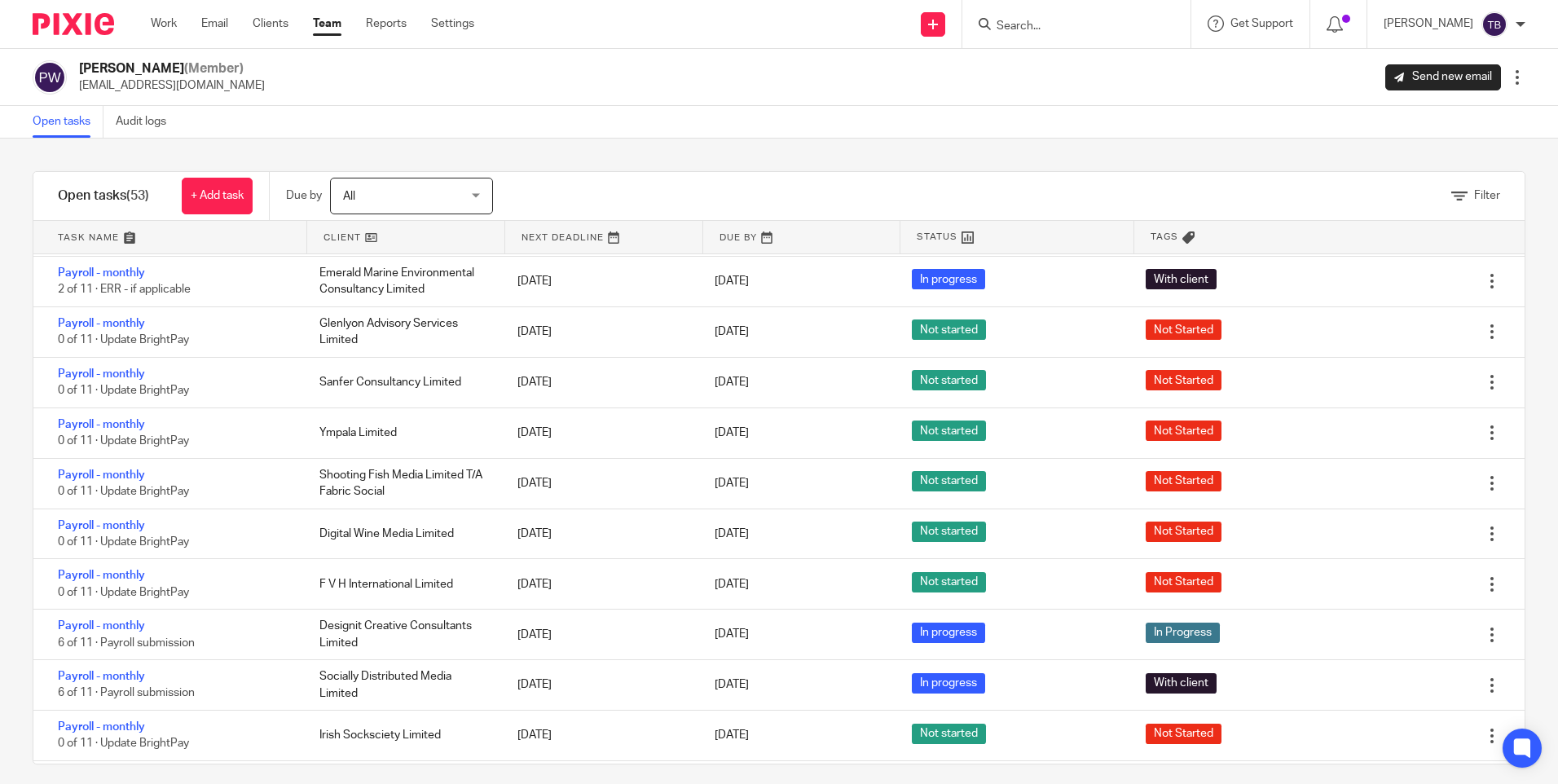
scroll to position [1385, 0]
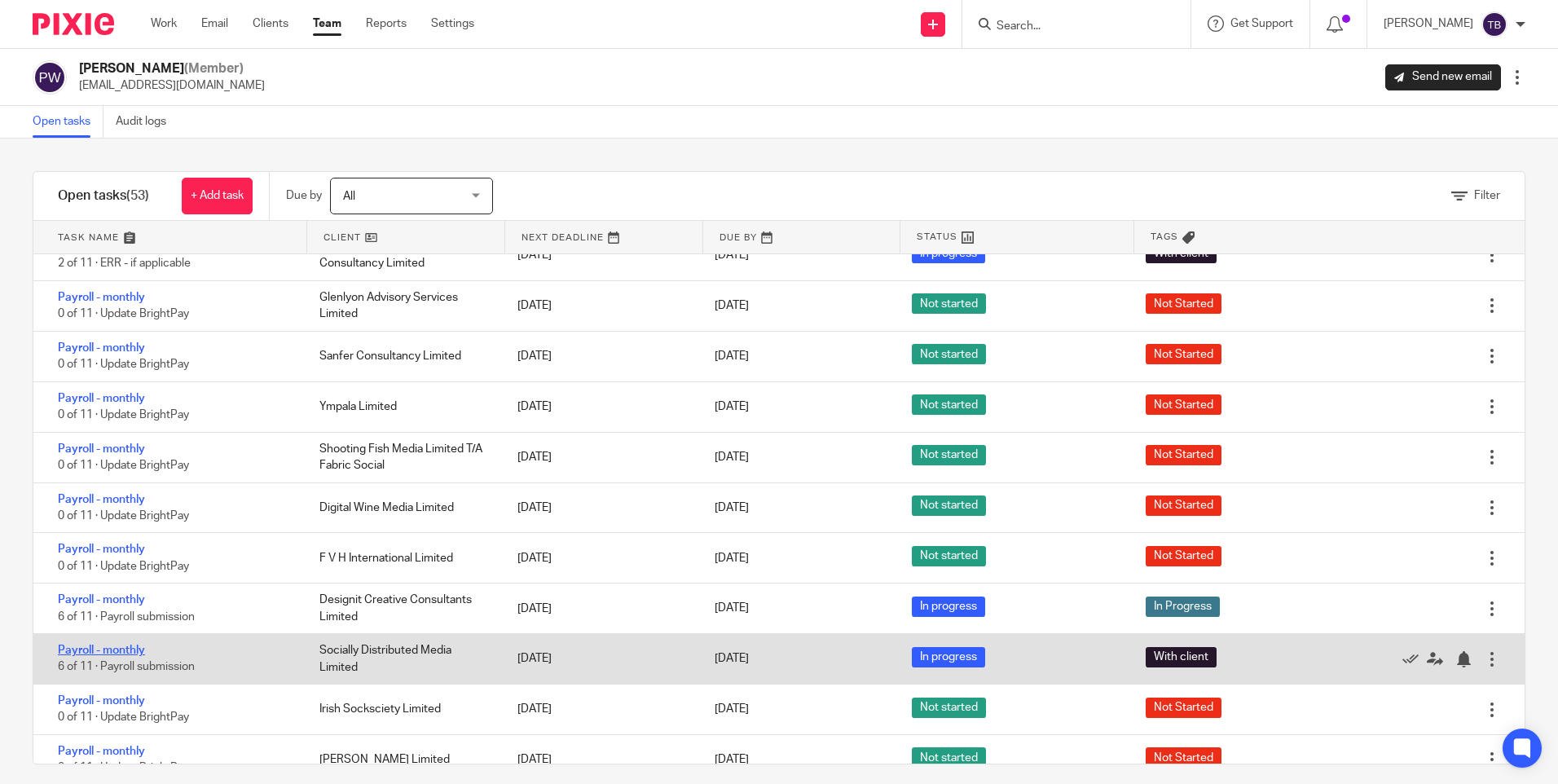
click at [108, 645] on link "Payroll - monthly" at bounding box center [101, 650] width 87 height 12
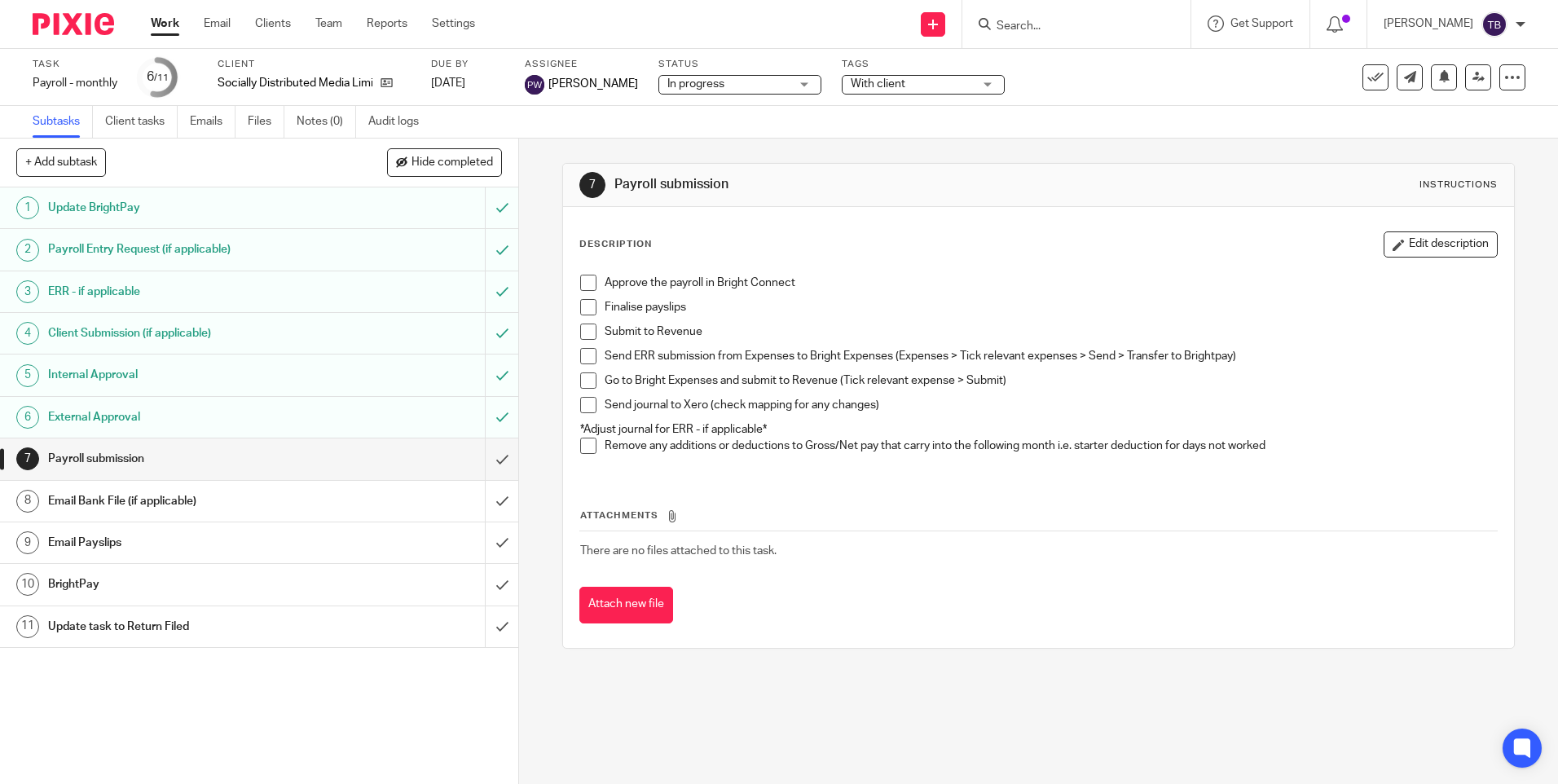
click at [587, 277] on span at bounding box center [588, 283] width 17 height 17
click at [581, 302] on span at bounding box center [588, 307] width 17 height 17
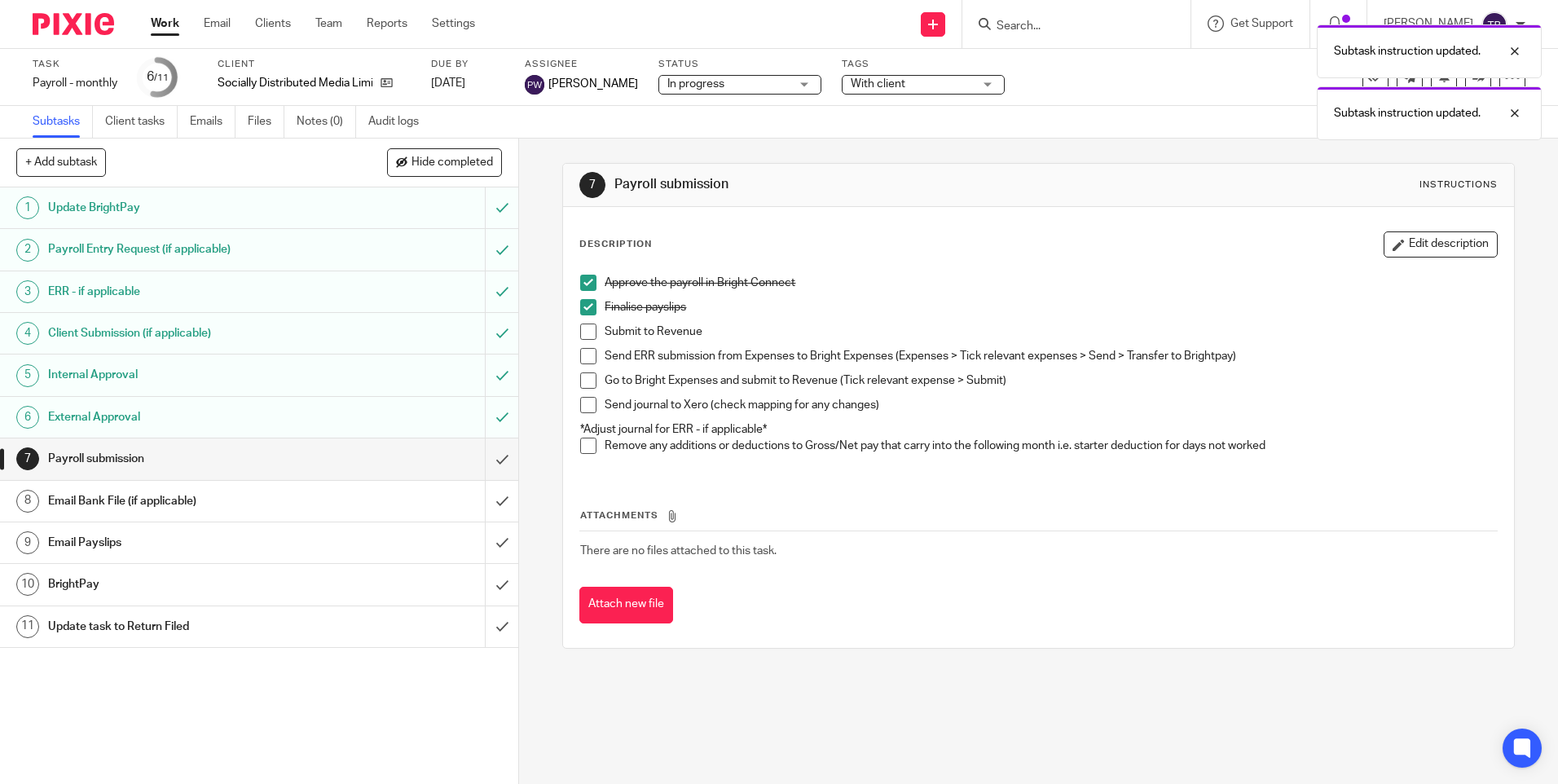
click at [585, 330] on span at bounding box center [588, 331] width 17 height 17
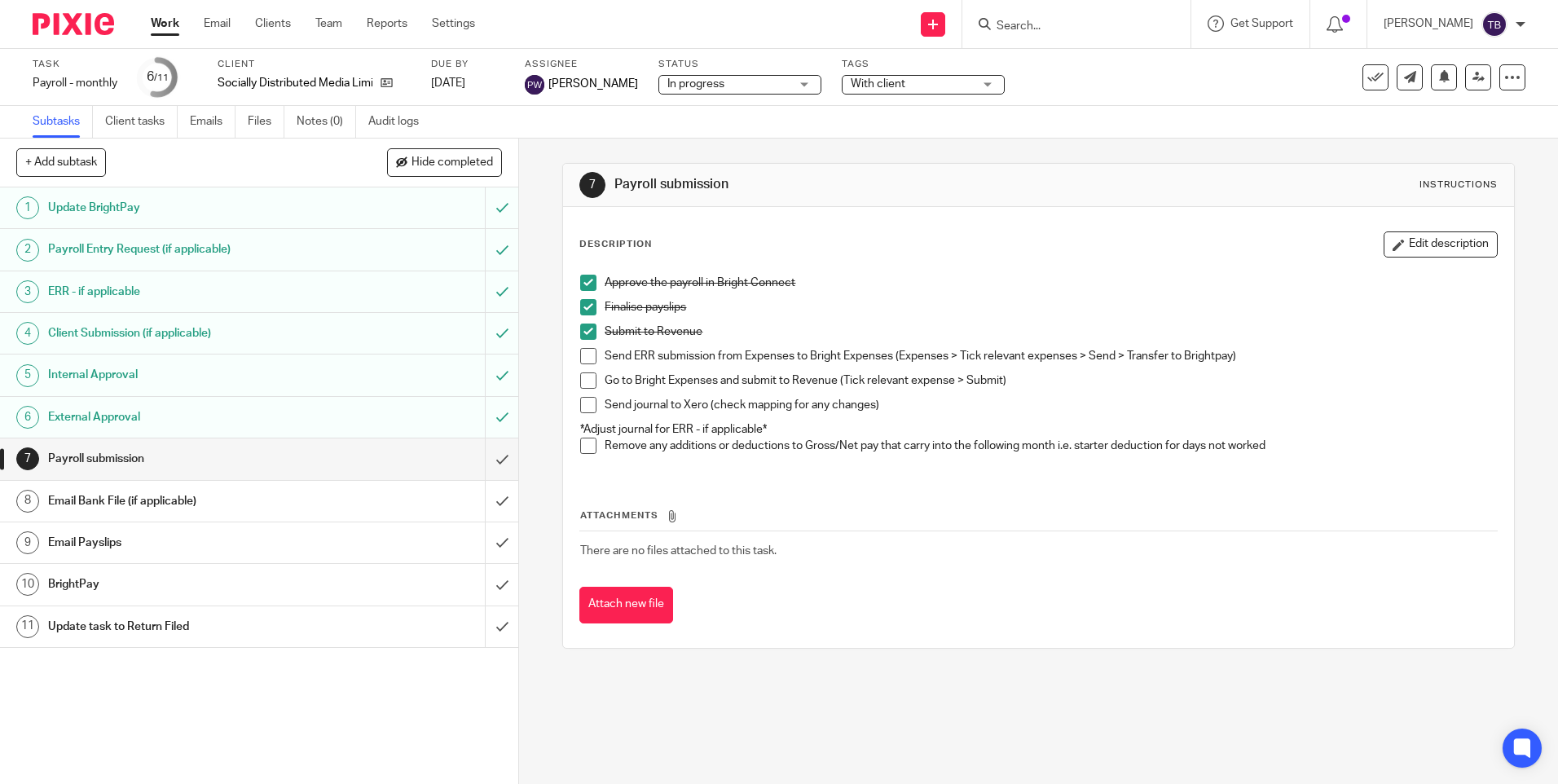
click at [584, 405] on span at bounding box center [588, 405] width 17 height 17
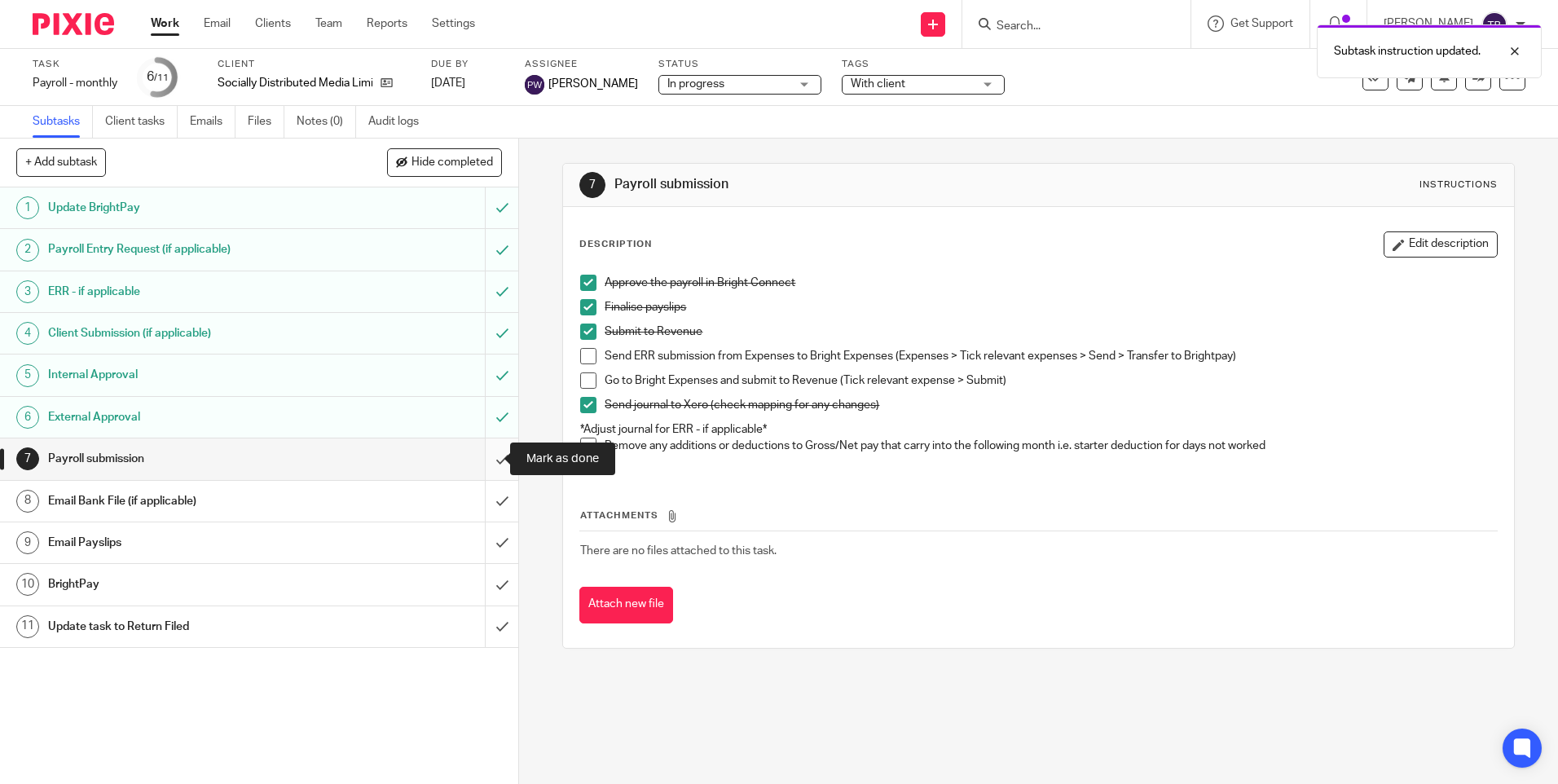
click at [487, 466] on input "submit" at bounding box center [259, 458] width 519 height 41
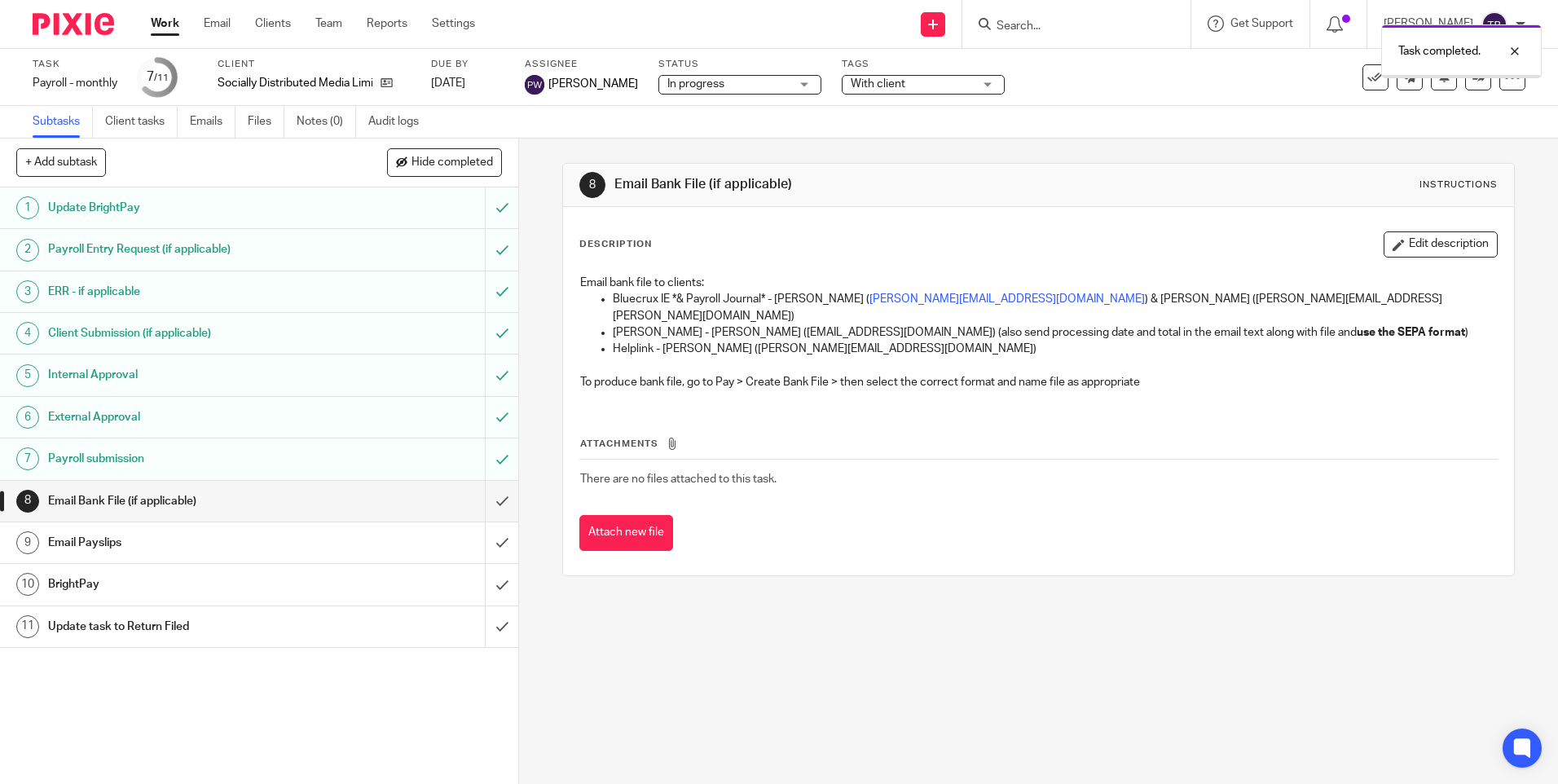
click at [493, 502] on input "submit" at bounding box center [259, 501] width 519 height 41
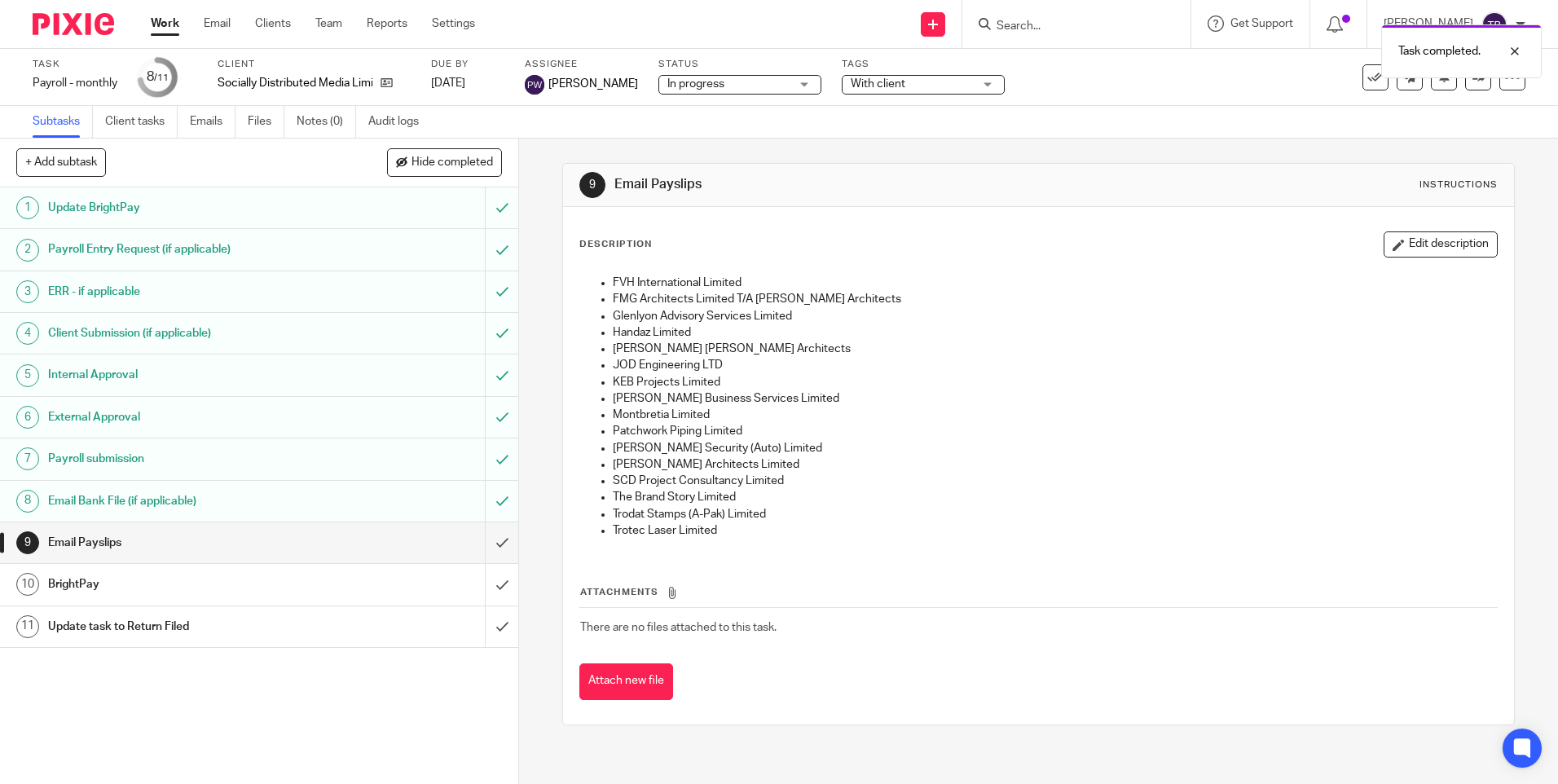
click at [481, 534] on input "submit" at bounding box center [259, 542] width 519 height 41
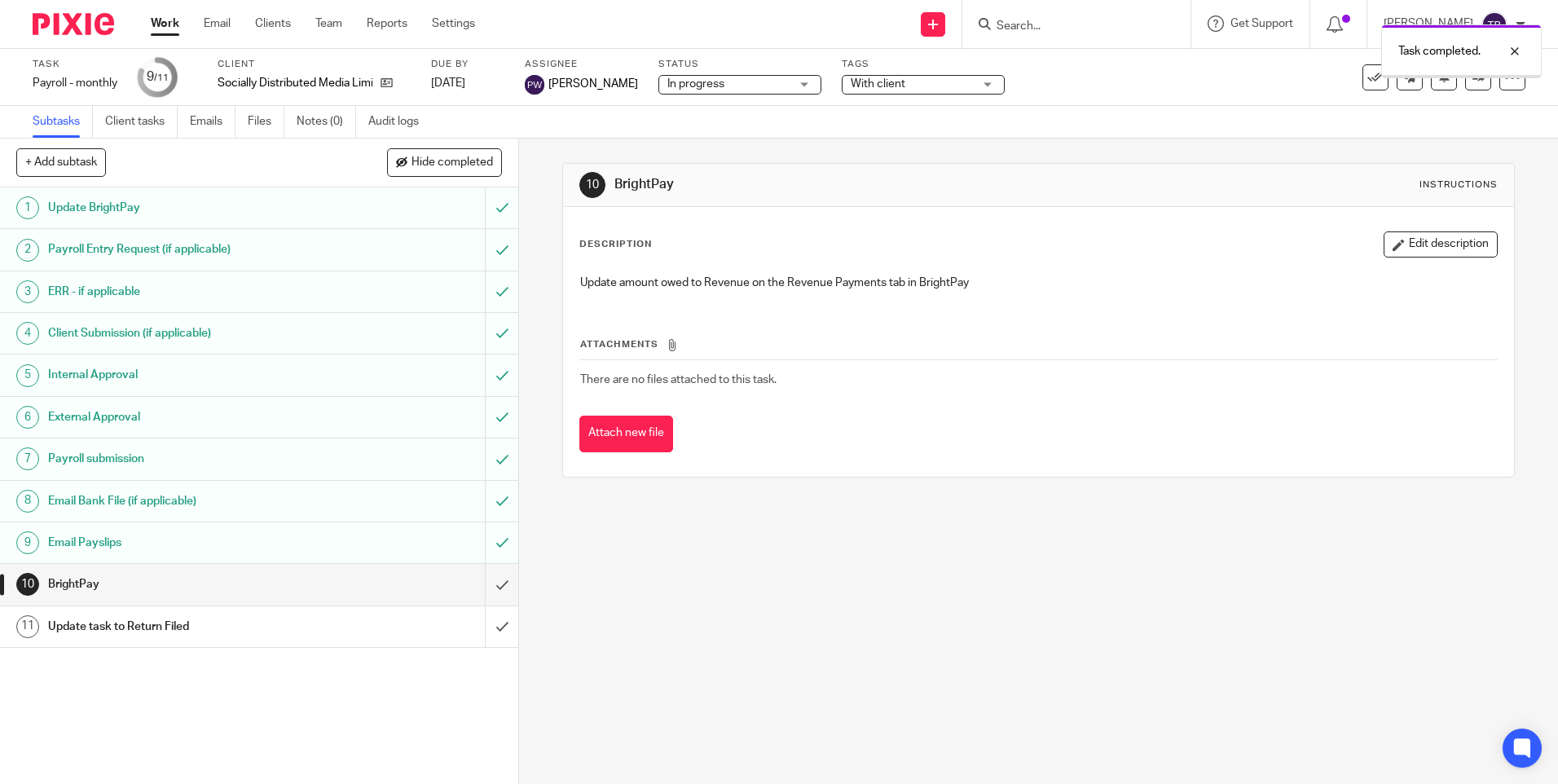
click at [484, 581] on input "submit" at bounding box center [259, 584] width 519 height 41
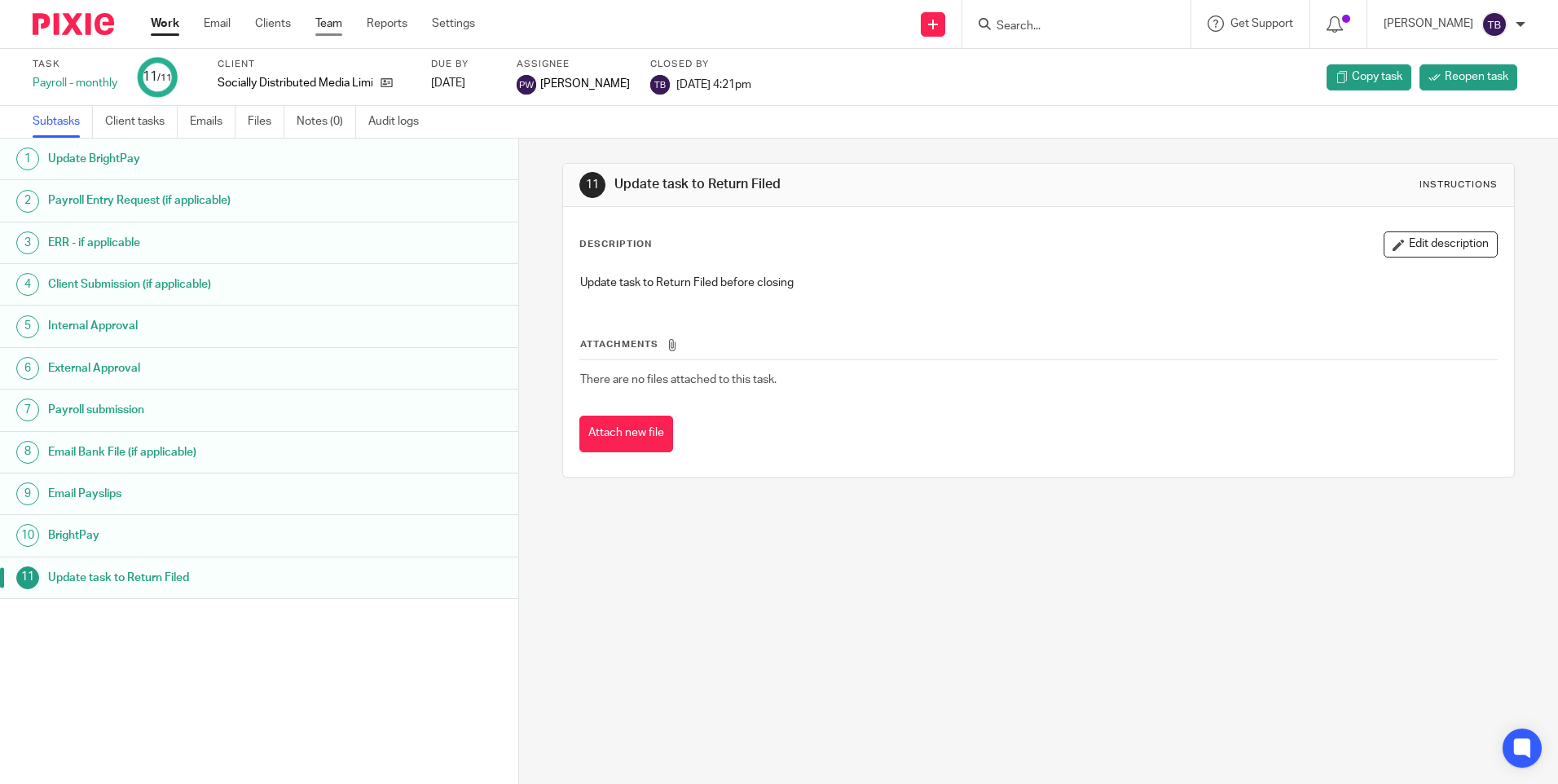
click at [335, 25] on link "Team" at bounding box center [329, 24] width 27 height 17
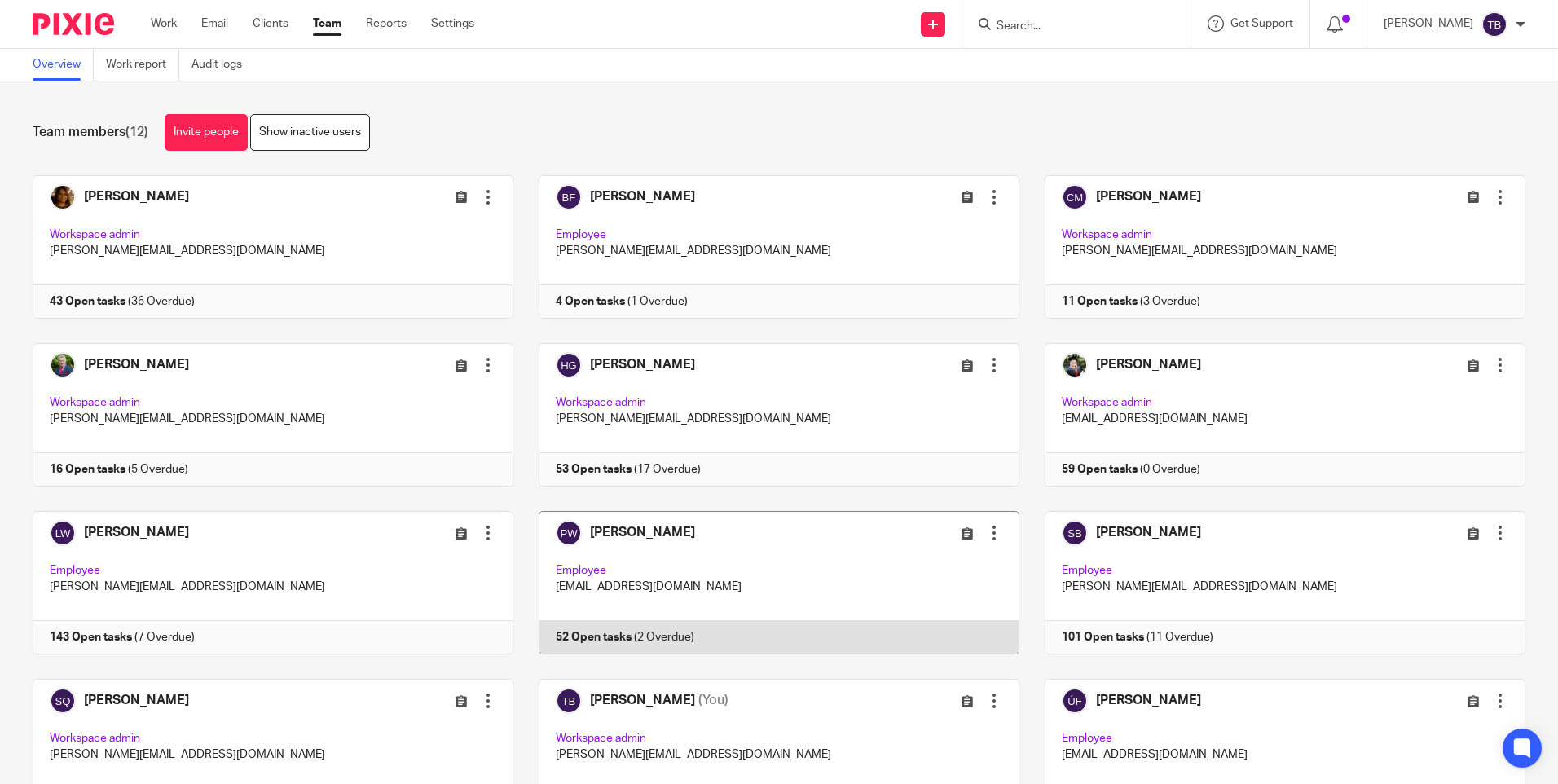
click at [659, 577] on link at bounding box center [766, 582] width 506 height 144
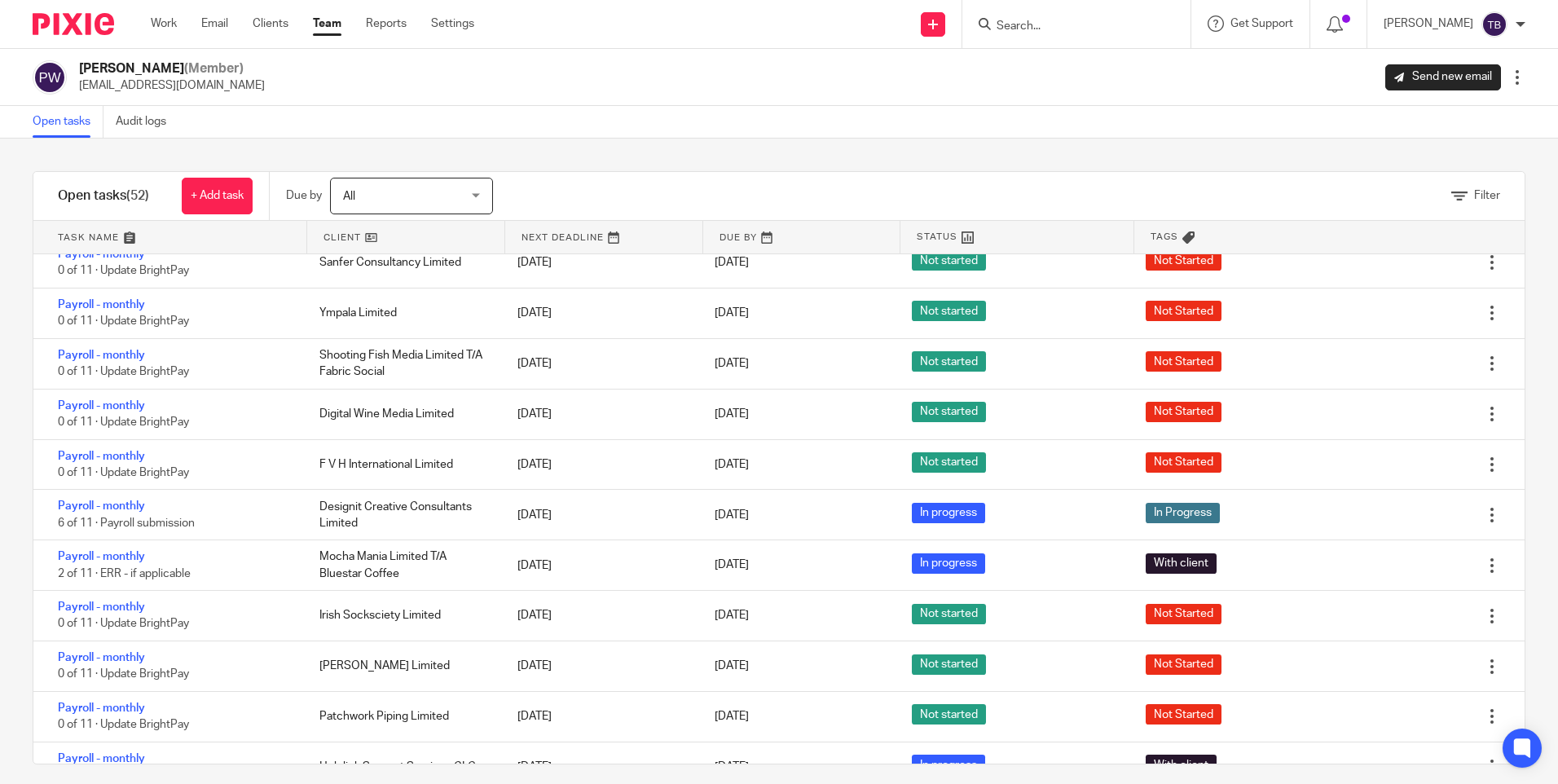
scroll to position [1467, 0]
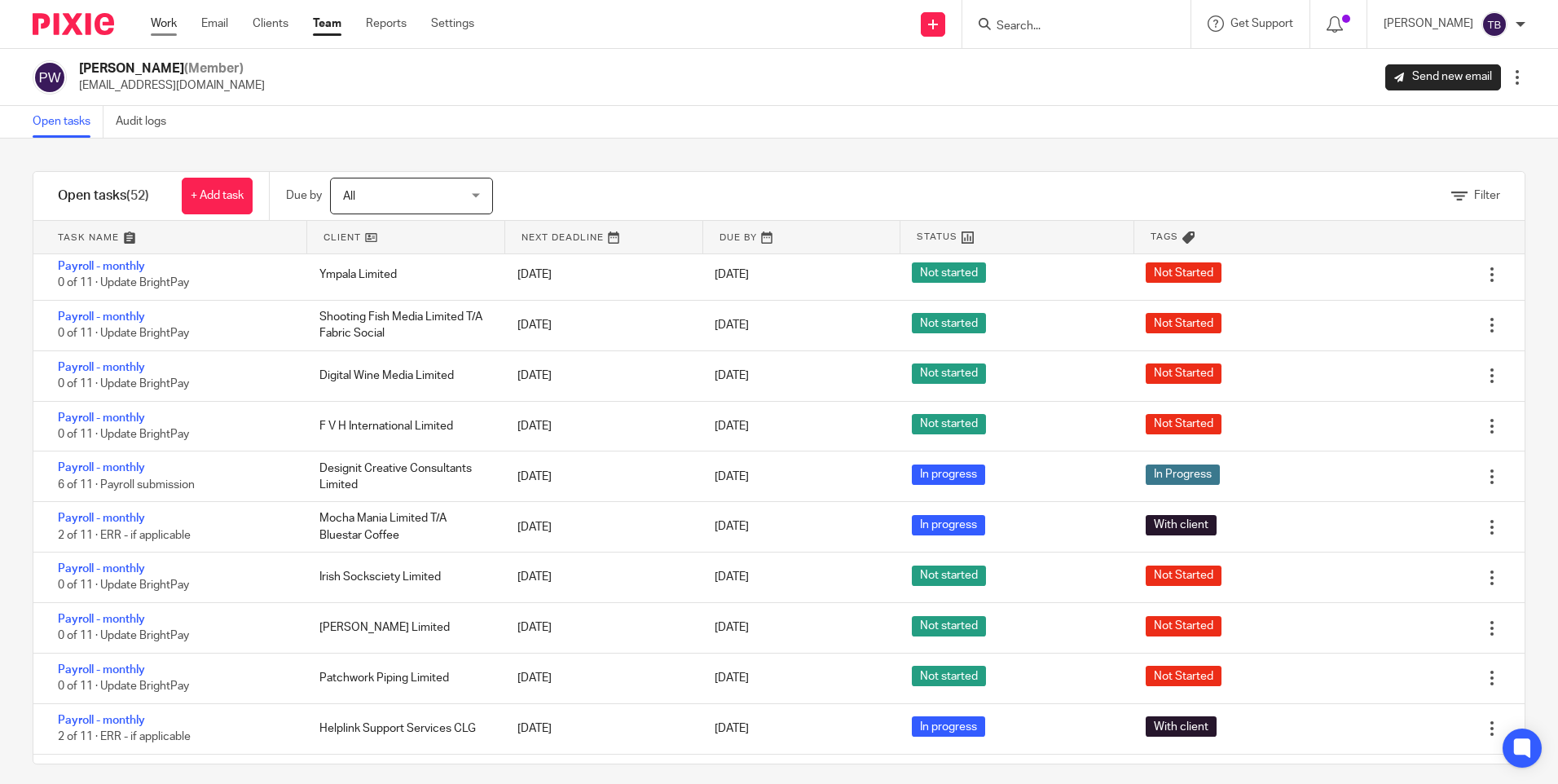
click at [160, 22] on link "Work" at bounding box center [163, 24] width 26 height 17
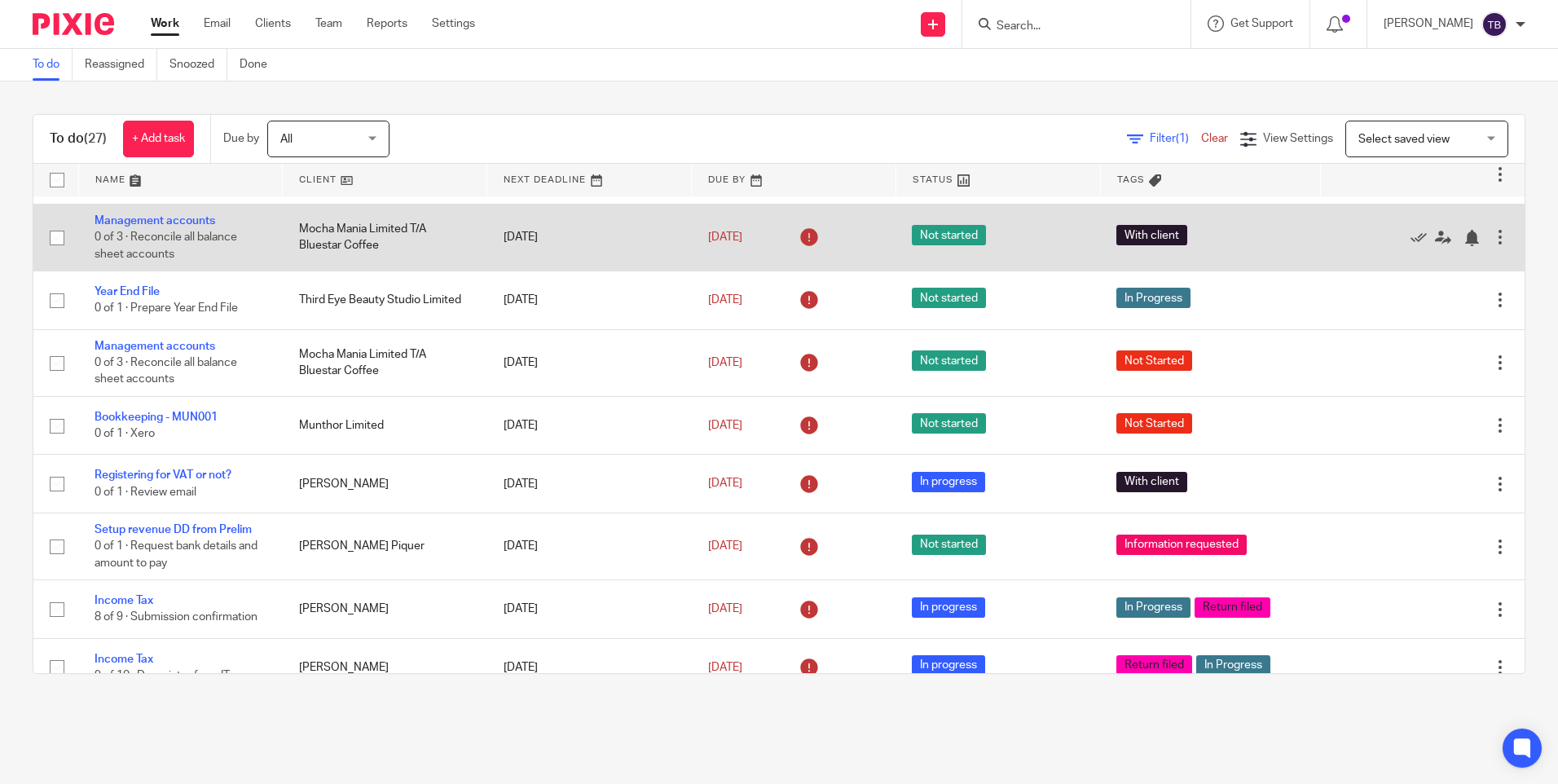
scroll to position [163, 0]
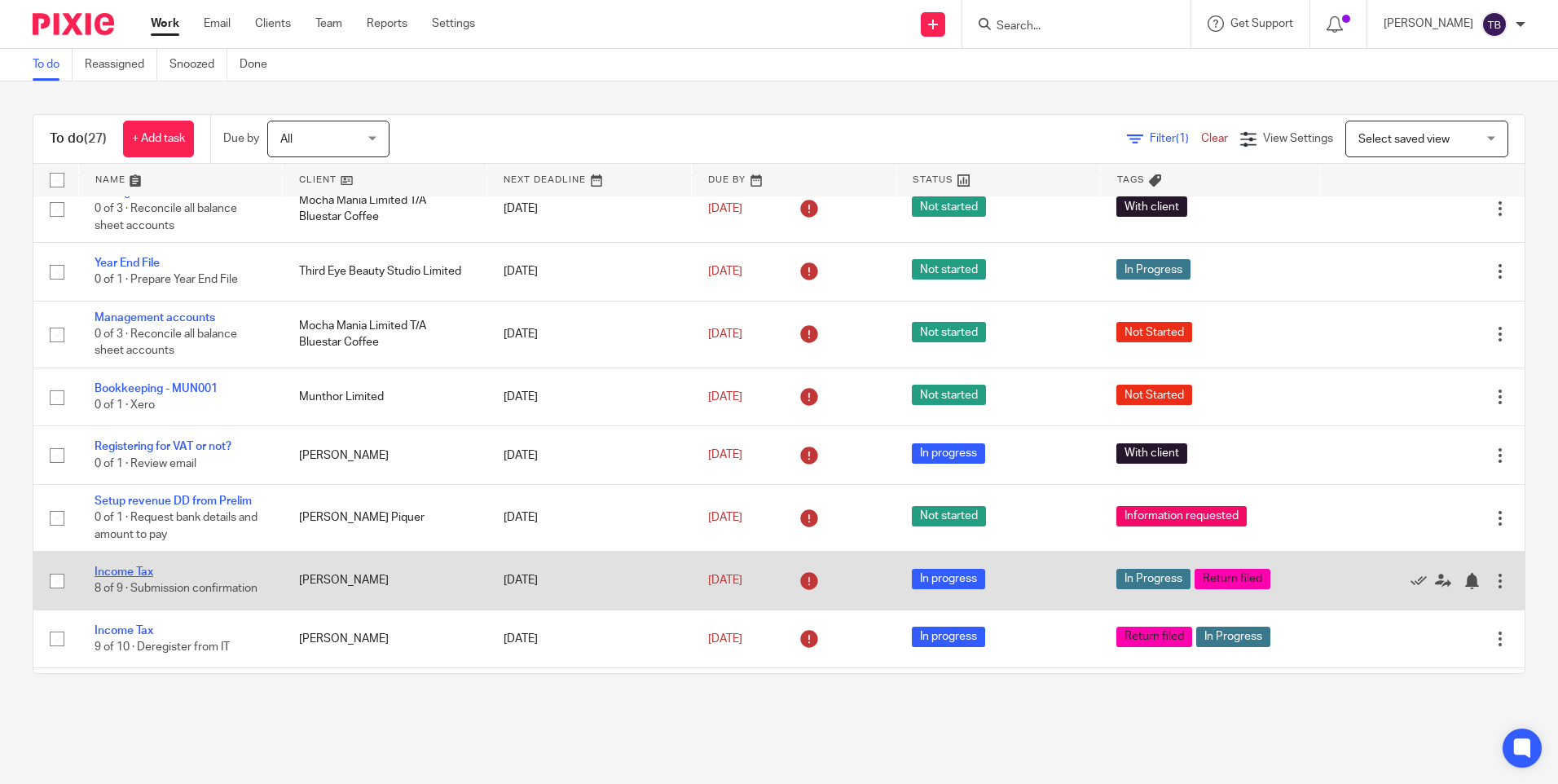
click at [142, 566] on link "Income Tax" at bounding box center [124, 572] width 59 height 12
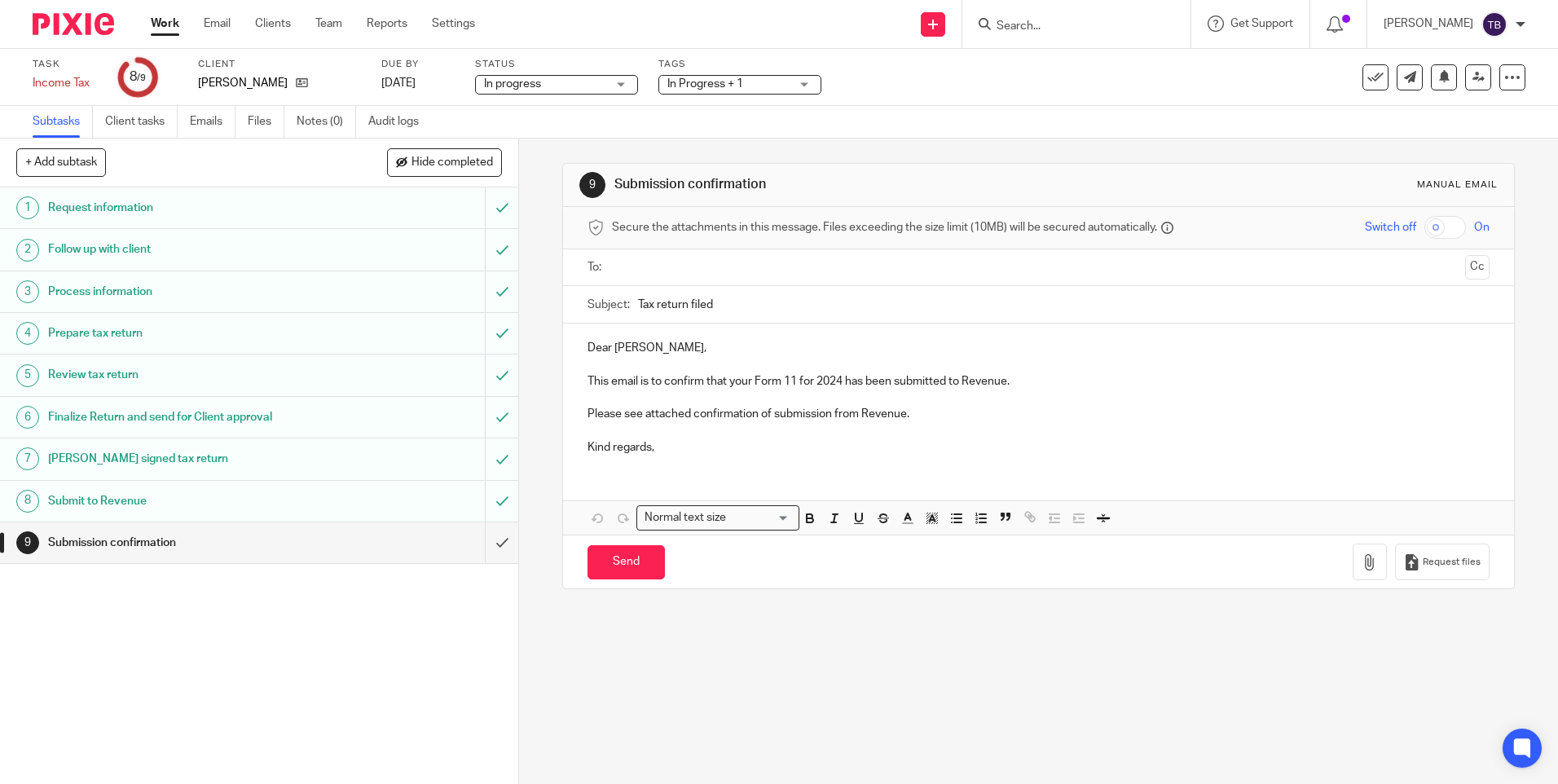
click at [671, 452] on p "Kind regards," at bounding box center [1038, 448] width 902 height 17
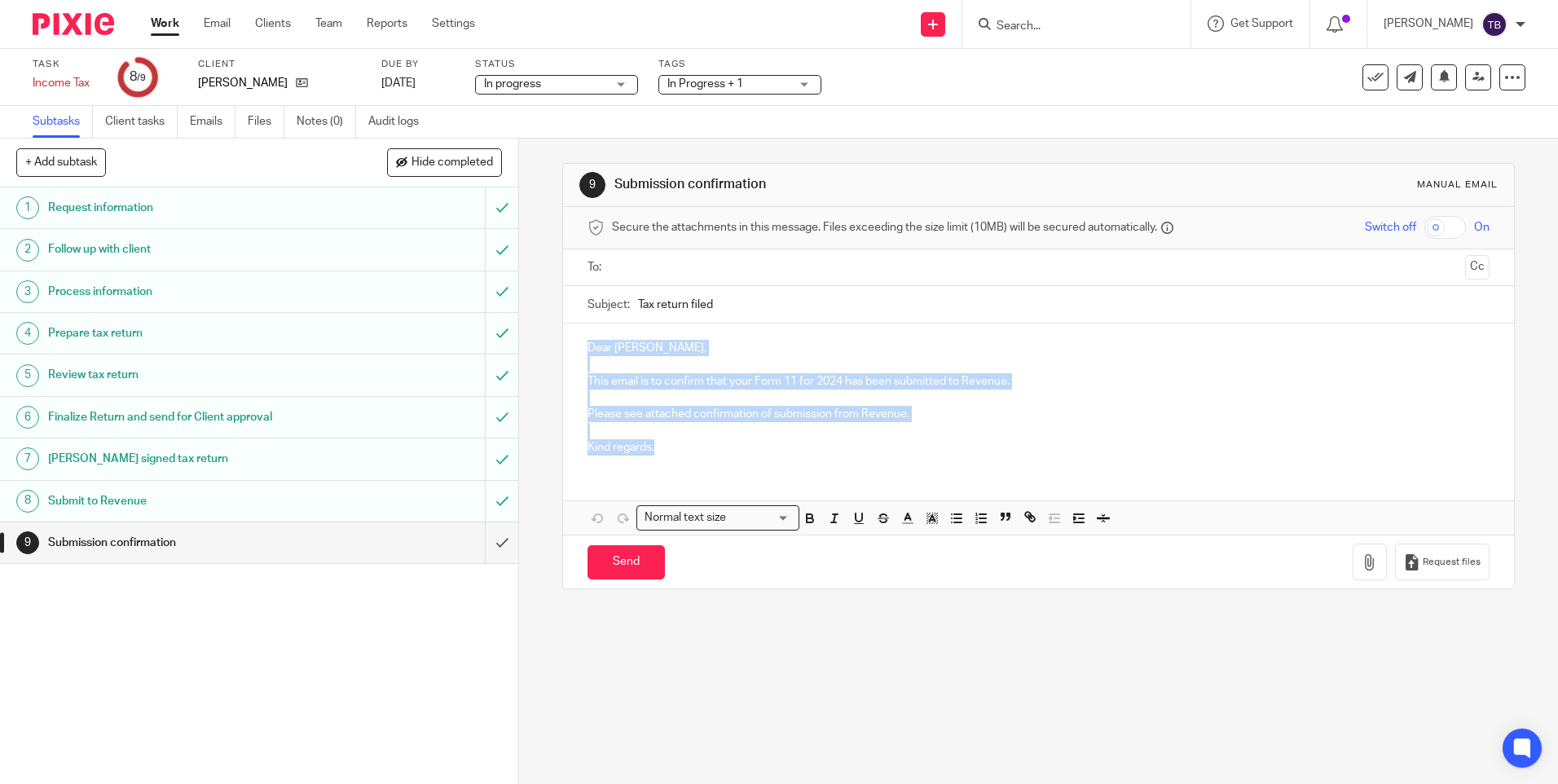
drag, startPoint x: 669, startPoint y: 448, endPoint x: 587, endPoint y: 355, distance: 124.0
click at [587, 355] on div "Dear Matt, This email is to confirm that your Form 11 for 2024 has been submitt…" at bounding box center [1039, 395] width 951 height 145
copy div "Dear Matt, This email is to confirm that your Form 11 for 2024 has been submitt…"
click at [484, 541] on input "submit" at bounding box center [259, 542] width 519 height 41
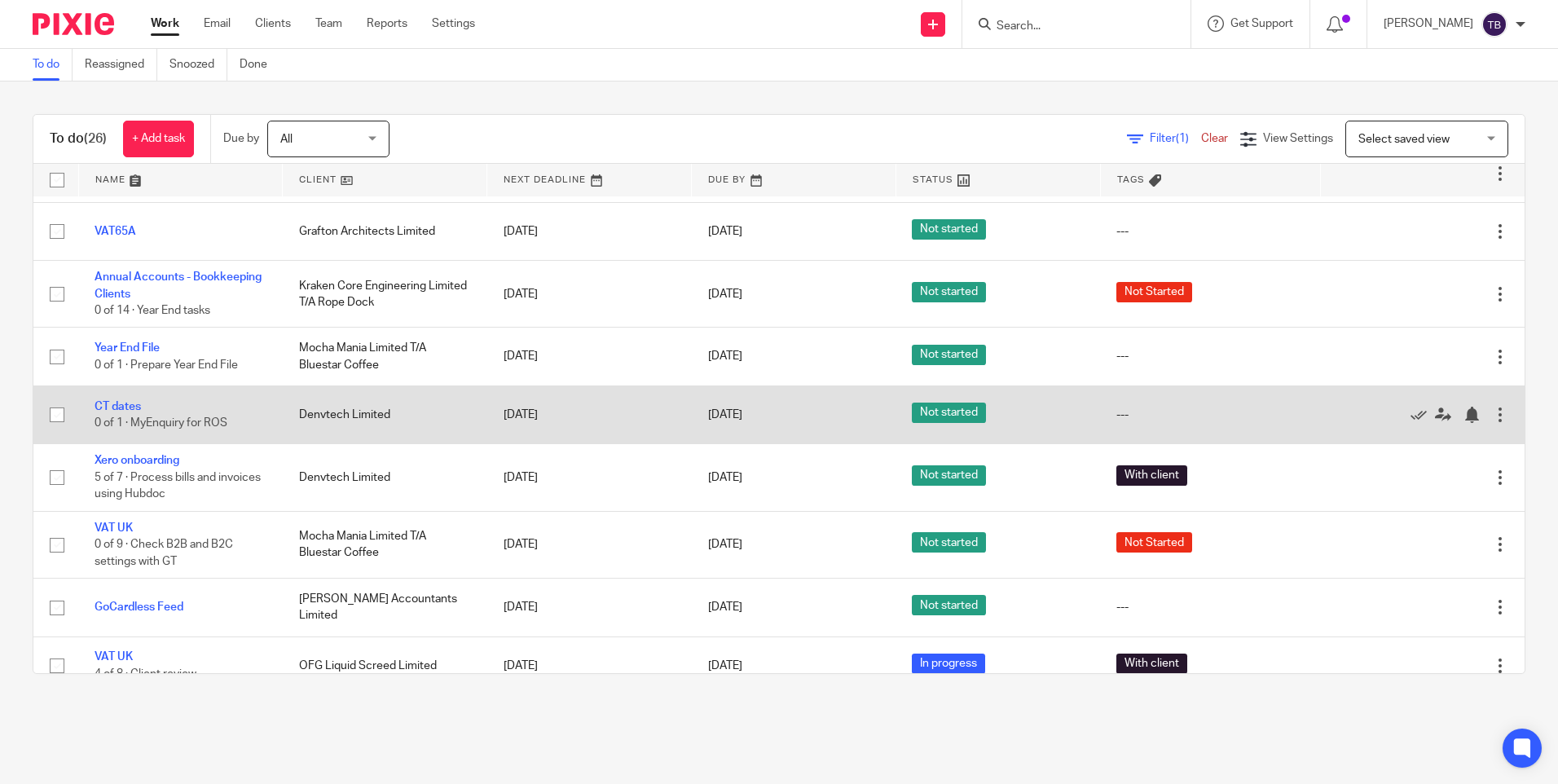
scroll to position [407, 0]
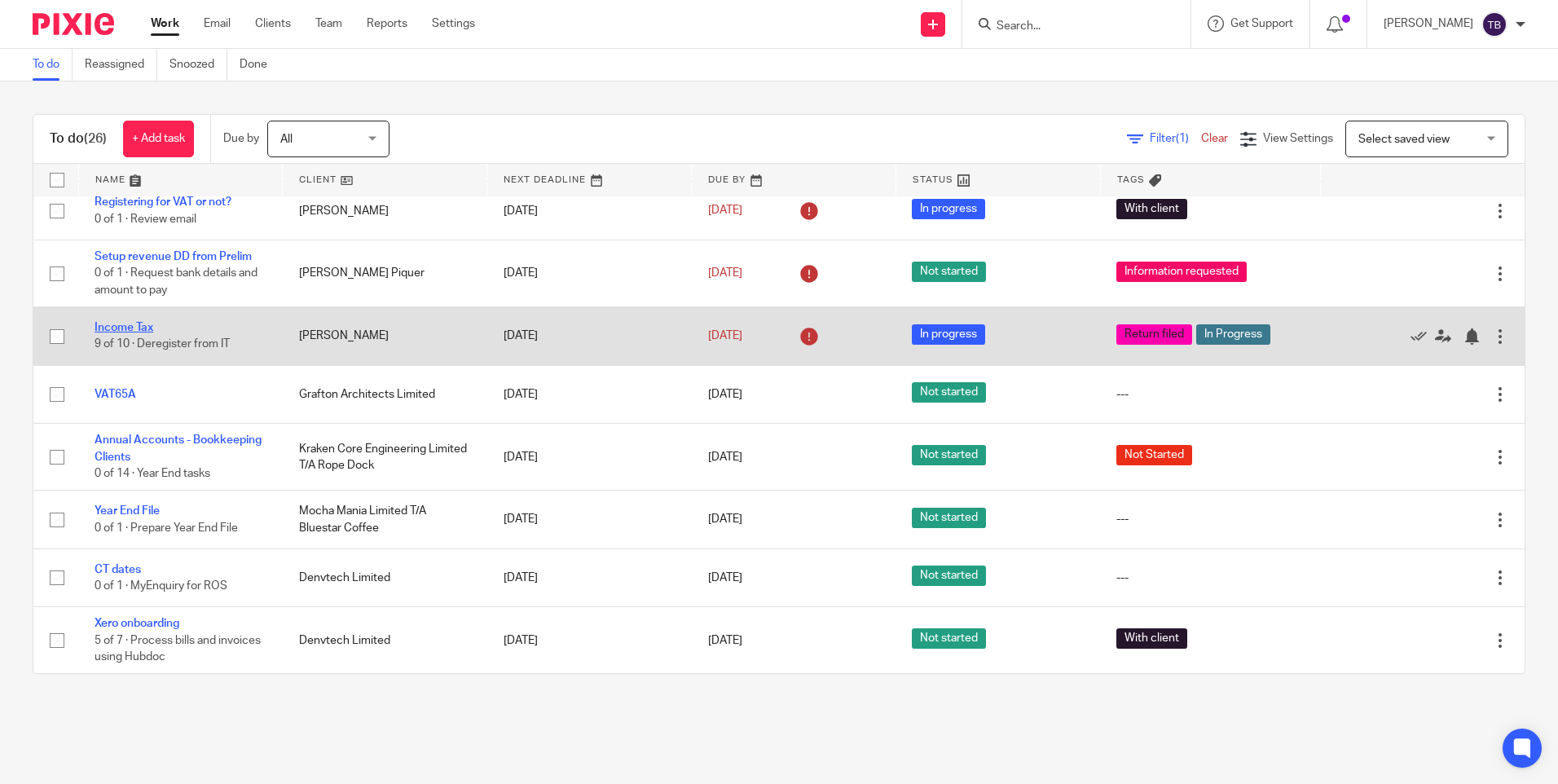
drag, startPoint x: 111, startPoint y: 307, endPoint x: 122, endPoint y: 307, distance: 11.0
click at [111, 321] on link "Income Tax" at bounding box center [124, 327] width 59 height 12
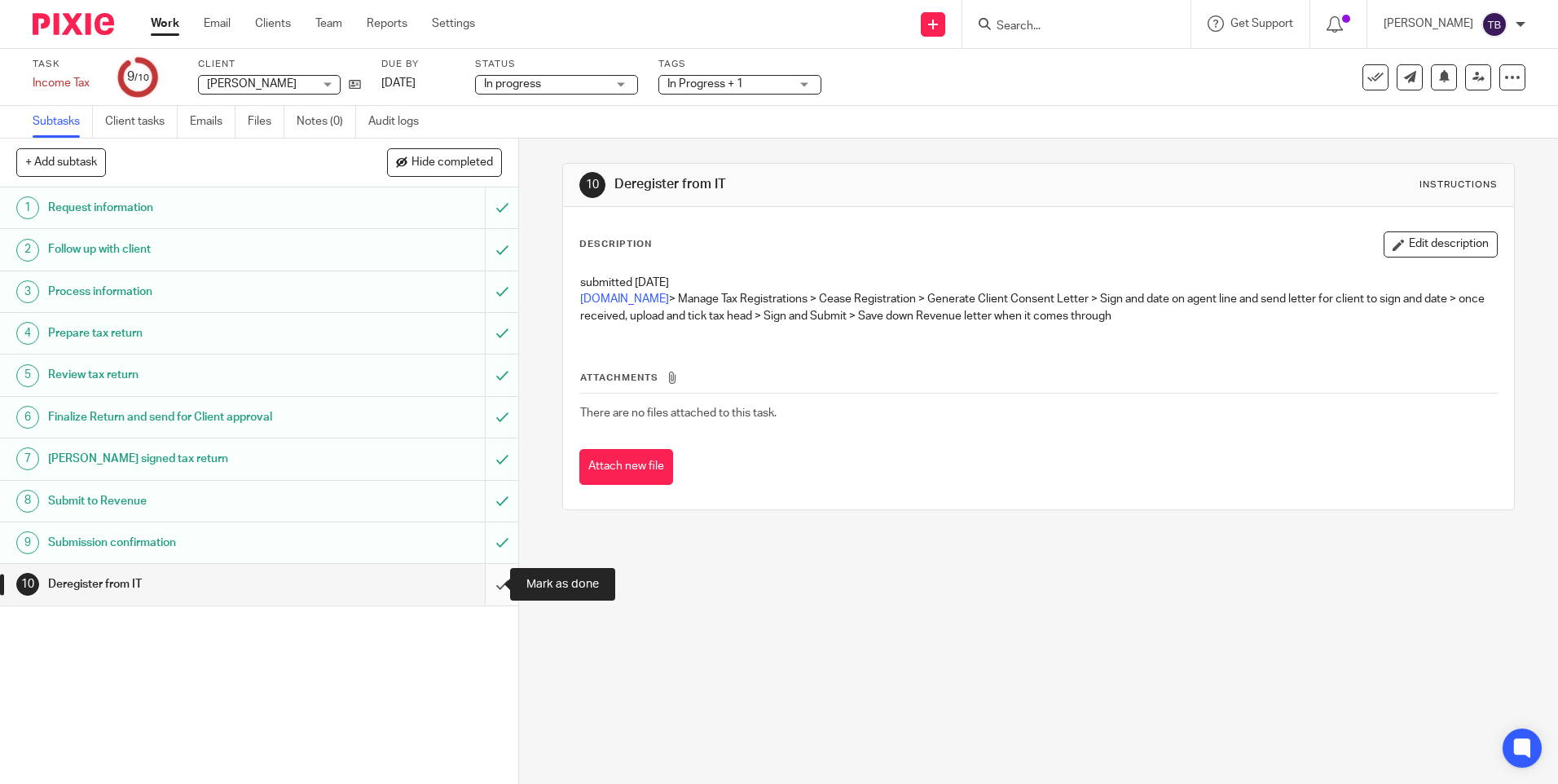
click at [479, 586] on input "submit" at bounding box center [259, 584] width 519 height 41
